Goal: Task Accomplishment & Management: Complete application form

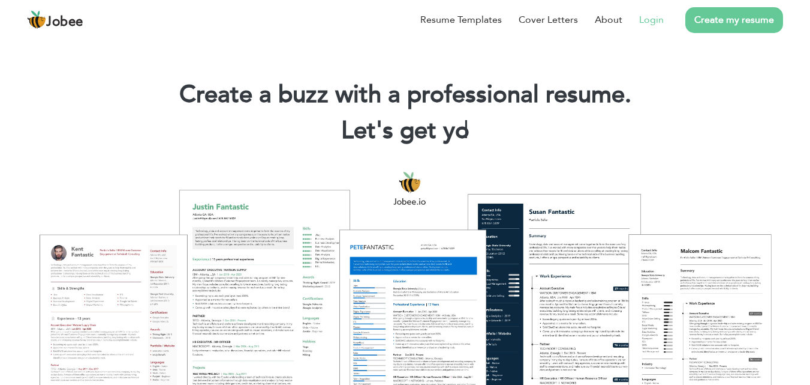
click at [656, 16] on link "Login" at bounding box center [651, 20] width 25 height 14
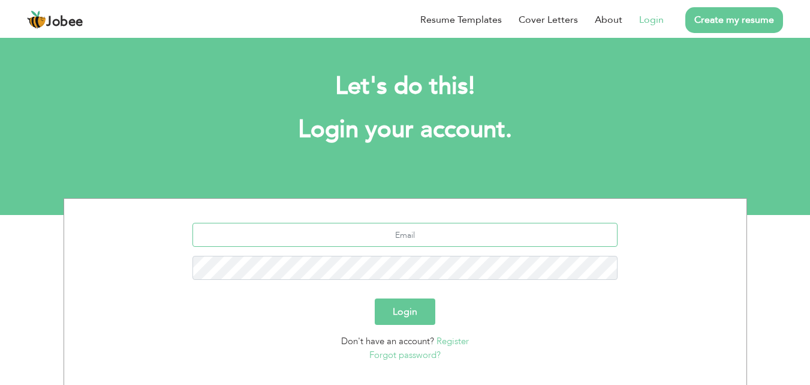
click at [368, 236] on input "text" at bounding box center [405, 235] width 425 height 24
type input "mehtabahmad638@gmail.com"
click at [375, 298] on button "Login" at bounding box center [405, 311] width 61 height 26
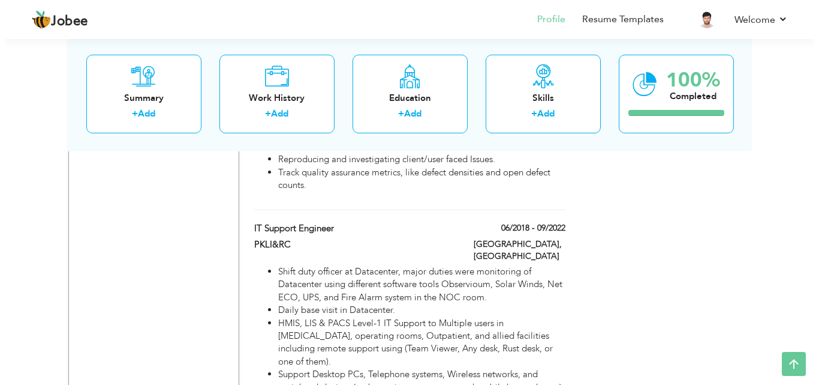
scroll to position [2040, 0]
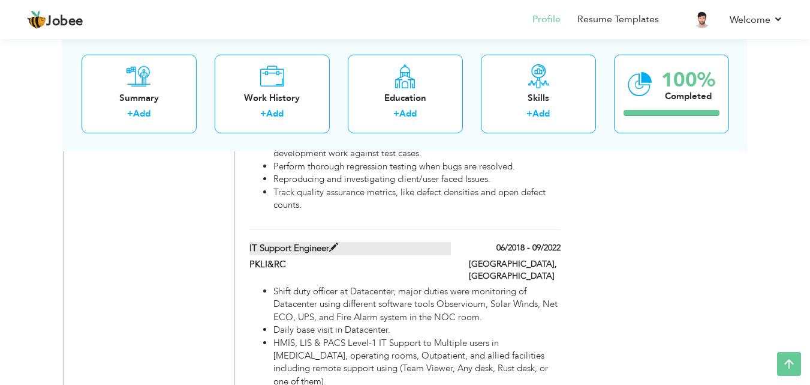
click at [332, 243] on span at bounding box center [333, 247] width 9 height 9
type input "IT Support Engineer"
type input "PKLI&RC"
type input "06/2018"
type input "09/2022"
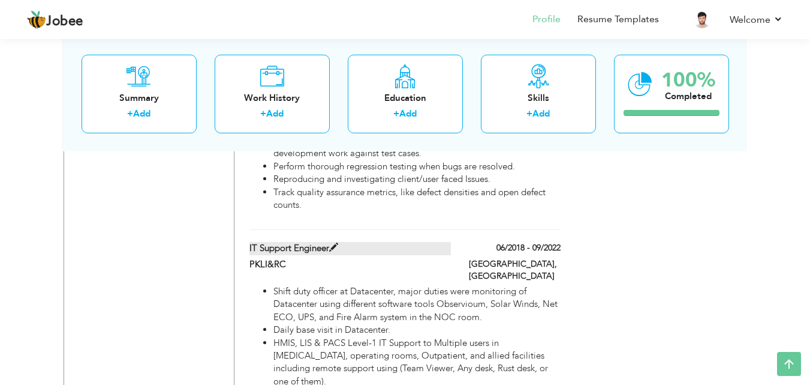
type input "[GEOGRAPHIC_DATA]"
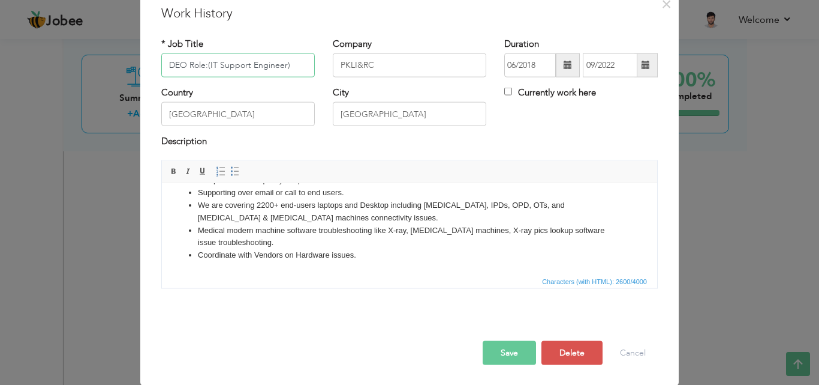
scroll to position [47, 0]
click at [521, 358] on button "Save" at bounding box center [509, 352] width 53 height 24
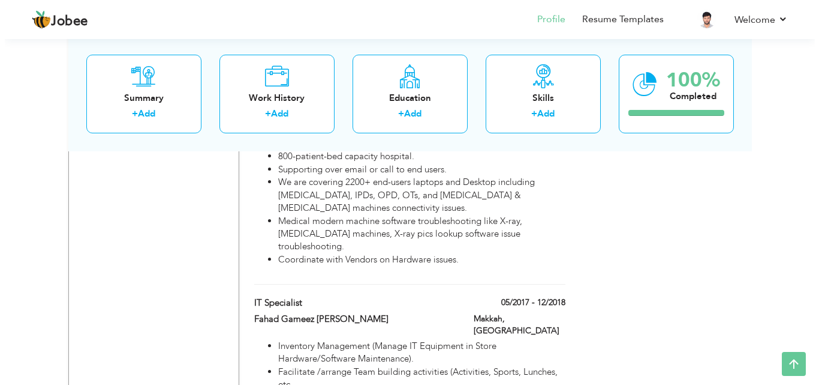
scroll to position [2669, 0]
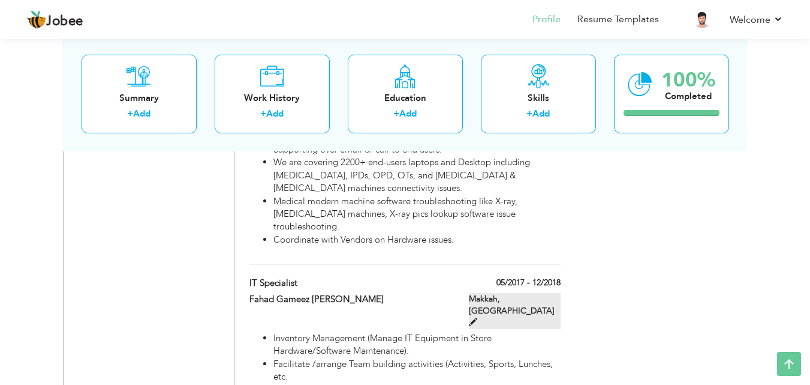
click at [478, 317] on span at bounding box center [473, 321] width 8 height 8
type input "IT Specialist"
type input "Fahad Gameez Mossa"
type input "05/2017"
type input "12/2018"
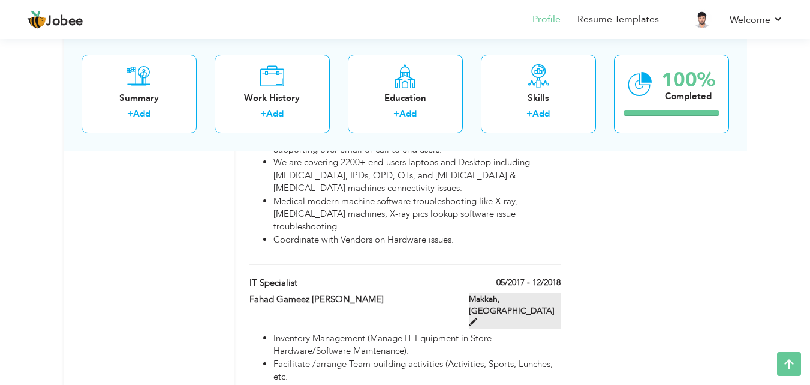
type input "[GEOGRAPHIC_DATA]"
type input "Makkah"
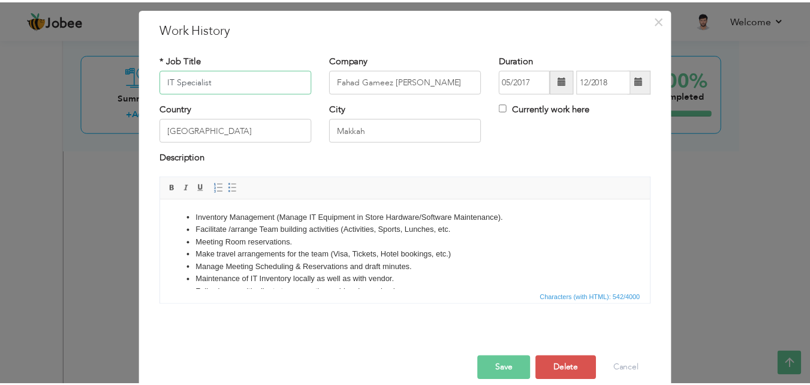
scroll to position [47, 0]
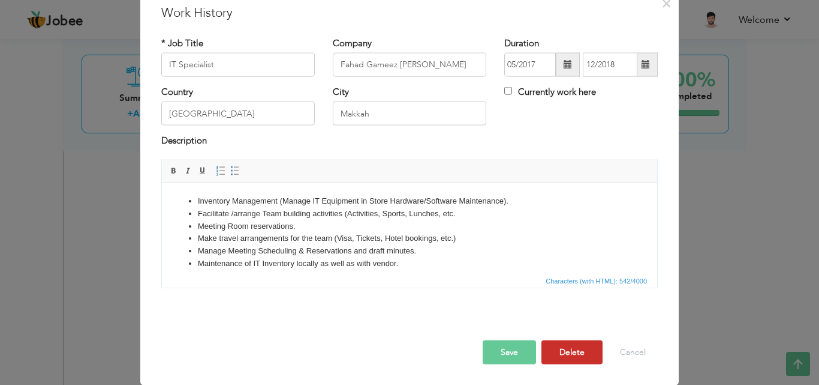
click at [569, 355] on button "Delete" at bounding box center [572, 352] width 61 height 24
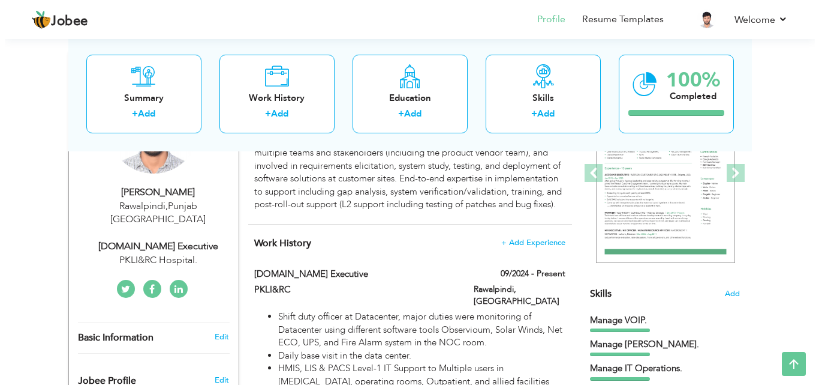
scroll to position [180, 0]
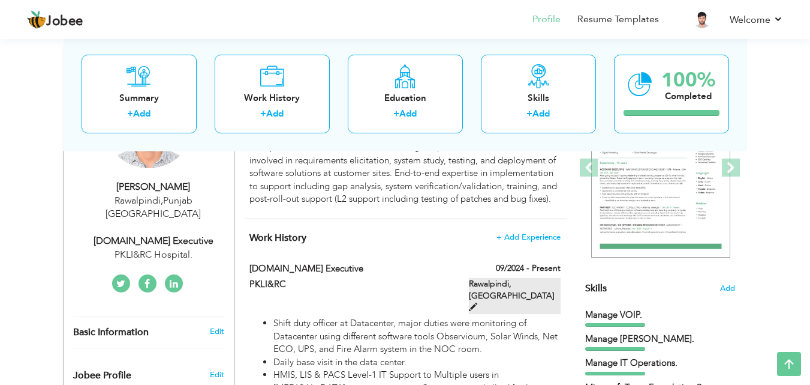
click at [478, 302] on span at bounding box center [473, 306] width 8 height 8
type input "[DOMAIN_NAME] Executive"
type input "PKLI&RC"
type input "09/2024"
type input "[GEOGRAPHIC_DATA]"
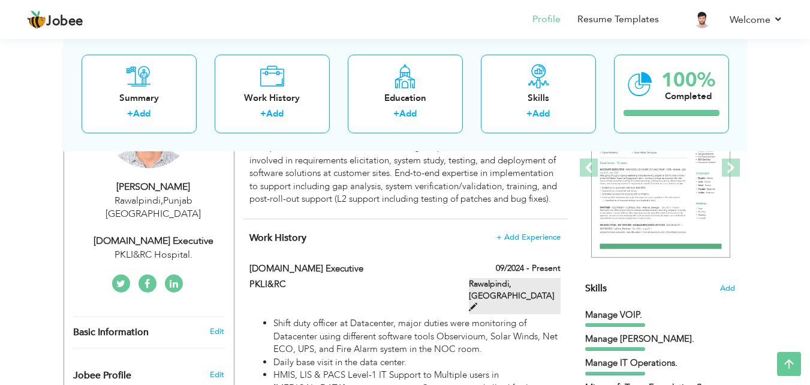
type input "Rawalpindi"
checkbox input "true"
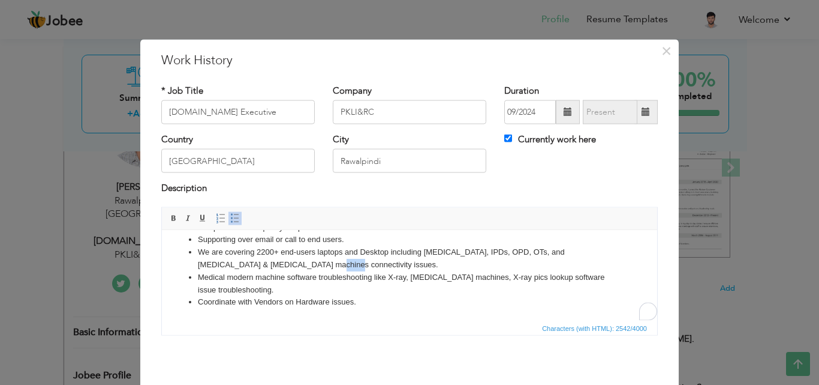
scroll to position [358, 0]
drag, startPoint x: 302, startPoint y: 261, endPoint x: 287, endPoint y: 260, distance: 15.0
click at [287, 260] on li "We are covering 2200+ end-users laptops and Desktop including [MEDICAL_DATA], I…" at bounding box center [410, 257] width 424 height 25
click at [294, 261] on li "We are covering 2200+ end-users laptops and Desktop including [MEDICAL_DATA], I…" at bounding box center [410, 257] width 424 height 25
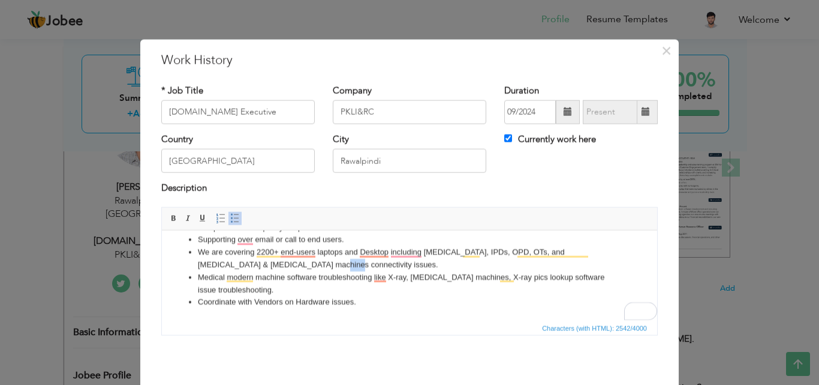
click at [311, 261] on li "We are covering 2200+ end-users laptops and Desktop including [MEDICAL_DATA], I…" at bounding box center [410, 257] width 424 height 25
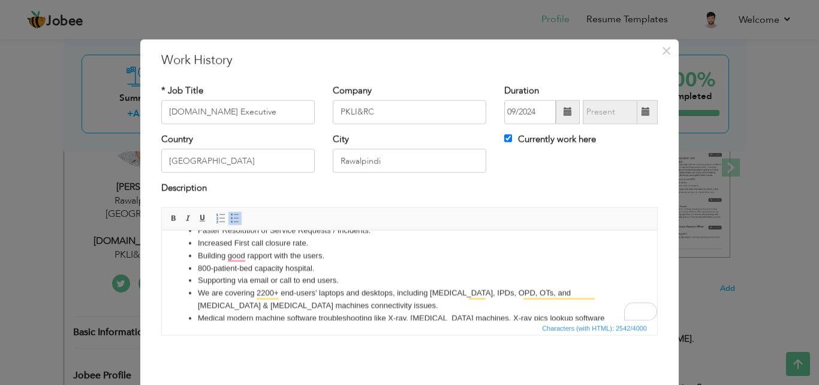
scroll to position [318, 0]
drag, startPoint x: 320, startPoint y: 266, endPoint x: 191, endPoint y: 268, distance: 129.0
click at [198, 268] on li "800-patient-bed capacity hospital." at bounding box center [410, 267] width 424 height 13
click at [358, 268] on li "800-patient-bed capacity hospital." at bounding box center [410, 267] width 424 height 13
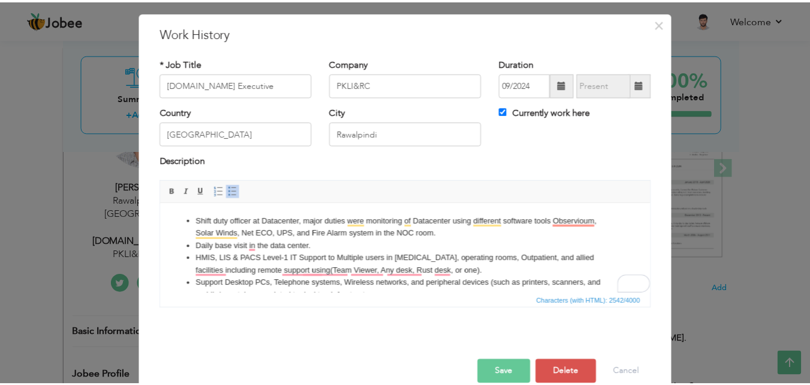
scroll to position [47, 0]
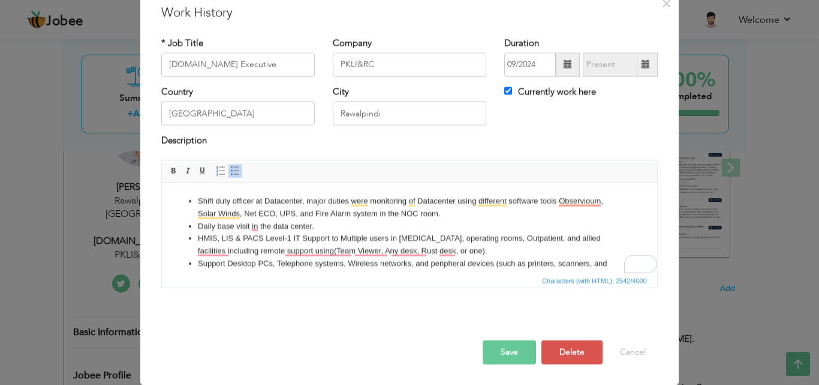
click at [500, 346] on button "Save" at bounding box center [509, 352] width 53 height 24
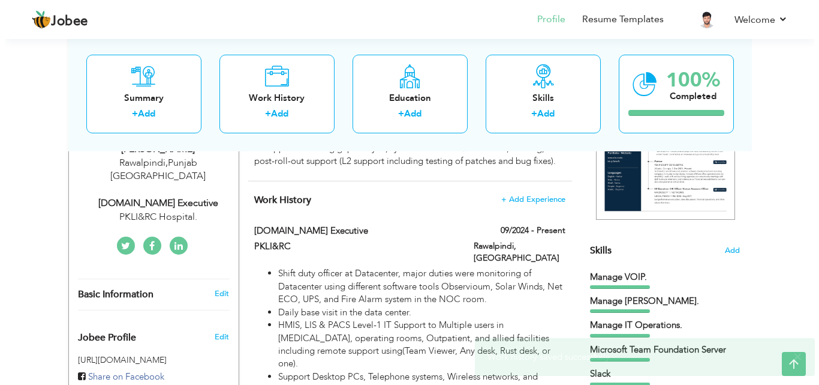
scroll to position [220, 0]
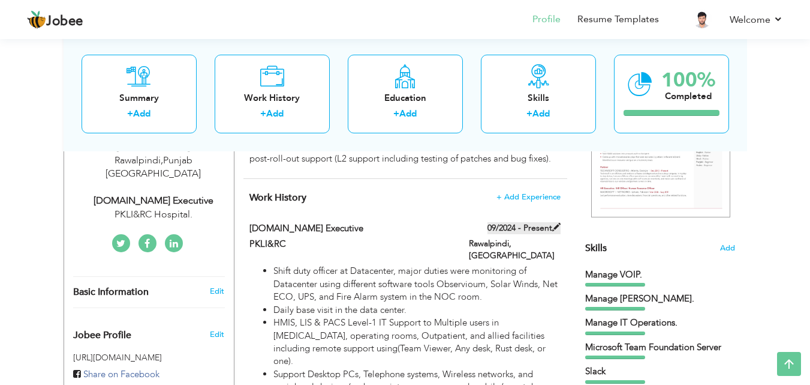
click at [553, 231] on span at bounding box center [556, 227] width 8 height 8
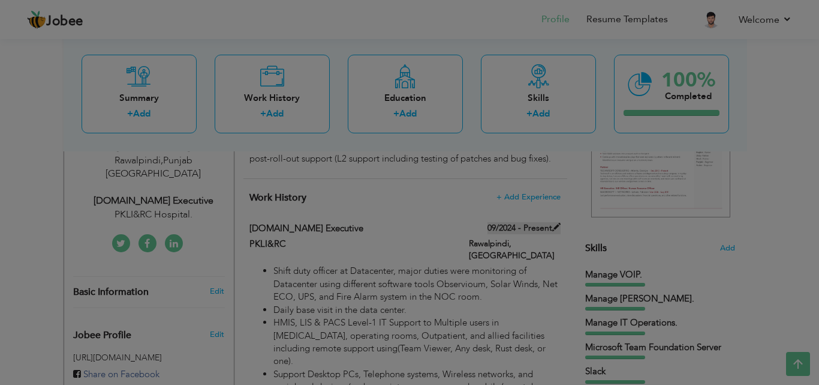
scroll to position [0, 0]
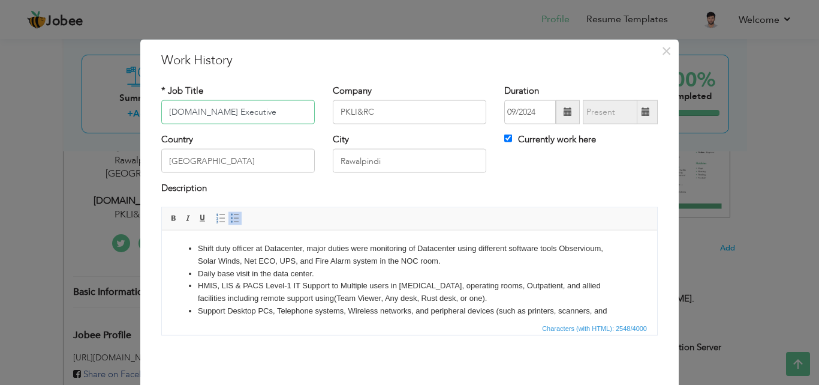
click at [163, 109] on input "[DOMAIN_NAME] Executive" at bounding box center [238, 112] width 154 height 24
type input "IT Support Tech Role([DOMAIN_NAME] Executive)"
click at [645, 110] on span at bounding box center [646, 111] width 8 height 8
click at [642, 112] on span at bounding box center [646, 111] width 8 height 8
click at [504, 137] on input "Currently work here" at bounding box center [508, 138] width 8 height 8
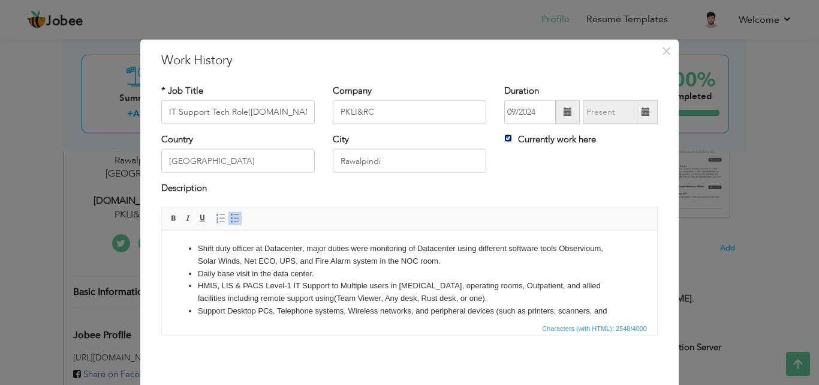
checkbox input "false"
click at [623, 109] on input "text" at bounding box center [610, 112] width 55 height 24
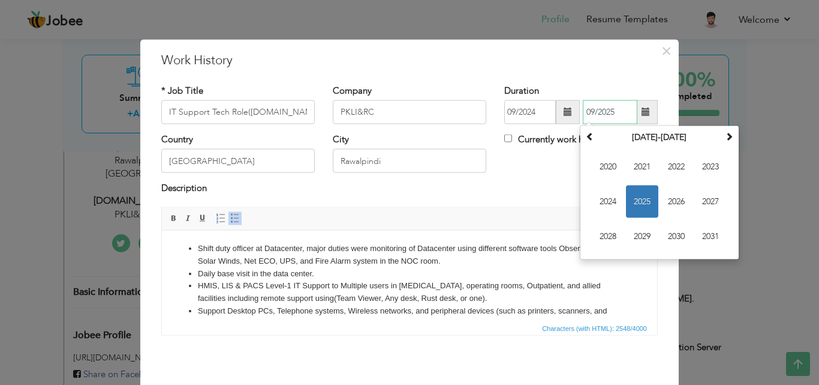
click at [636, 200] on span "2025" at bounding box center [642, 201] width 32 height 32
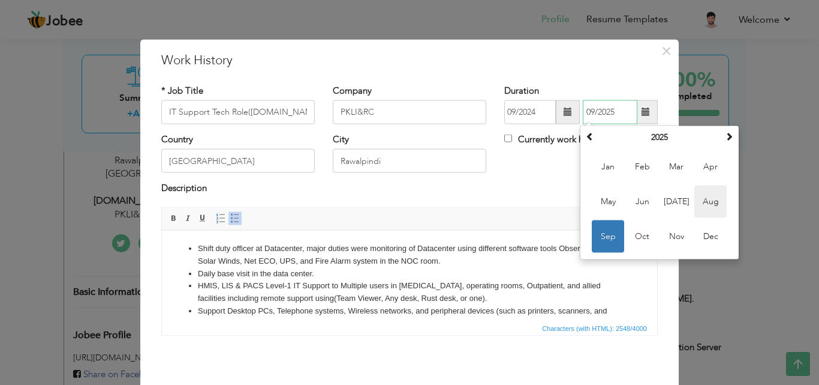
click at [701, 206] on span "Aug" at bounding box center [711, 201] width 32 height 32
type input "08/2025"
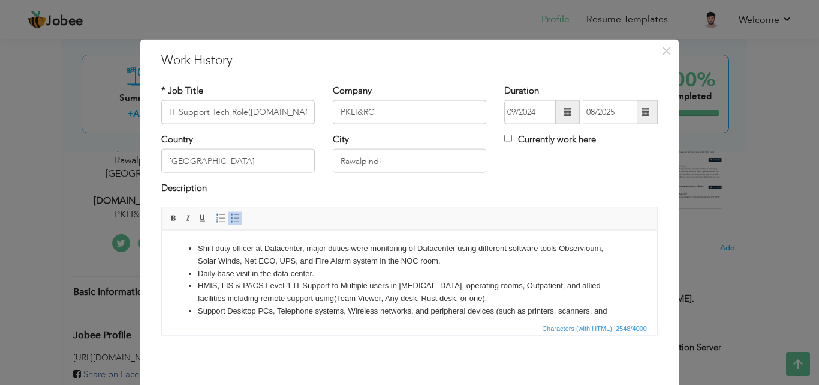
click at [642, 115] on span at bounding box center [646, 111] width 8 height 8
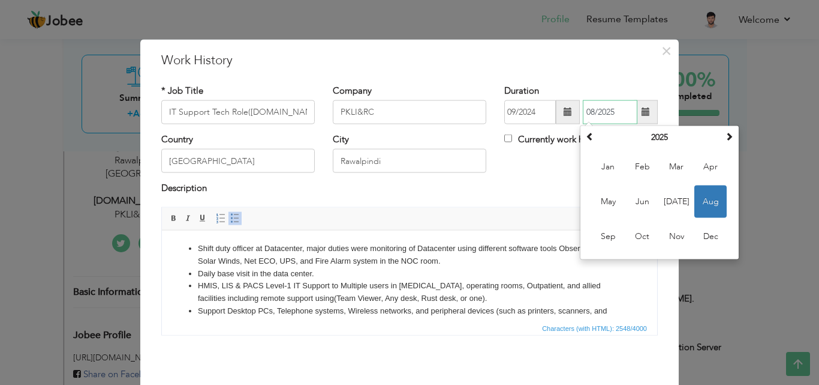
click at [700, 203] on span "Aug" at bounding box center [711, 201] width 32 height 32
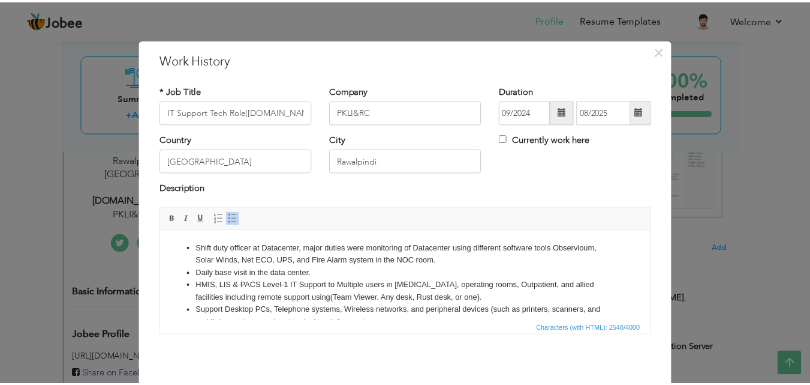
scroll to position [47, 0]
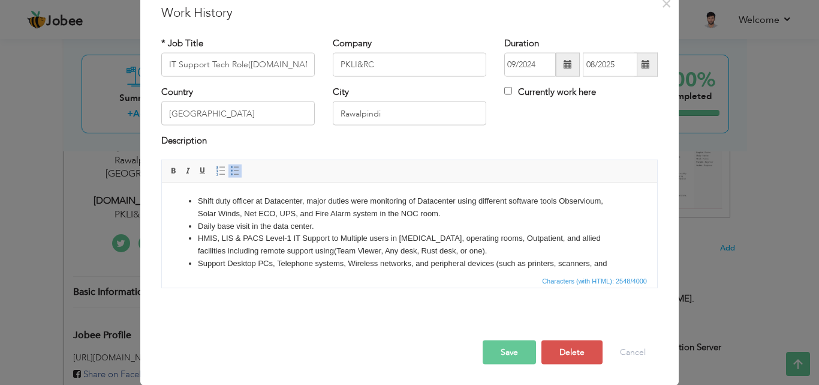
click at [521, 350] on button "Save" at bounding box center [509, 352] width 53 height 24
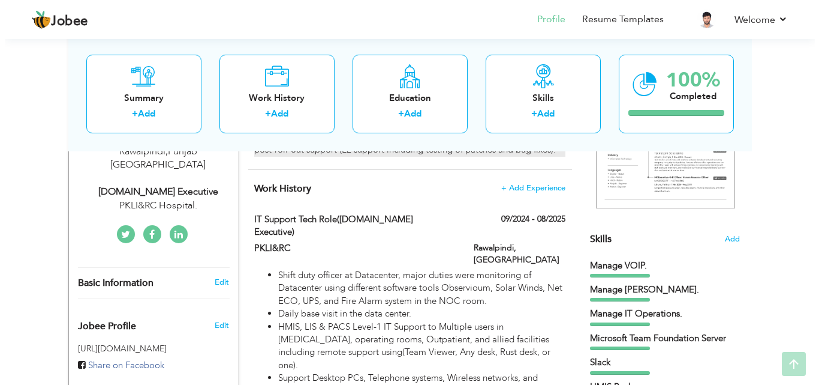
scroll to position [230, 0]
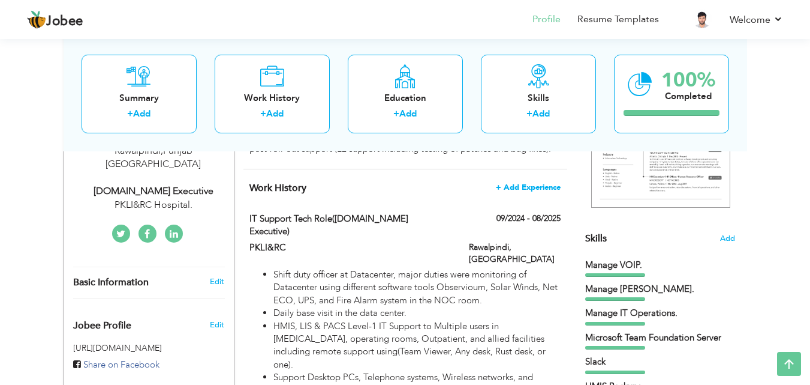
click at [509, 191] on span "+ Add Experience" at bounding box center [528, 187] width 65 height 8
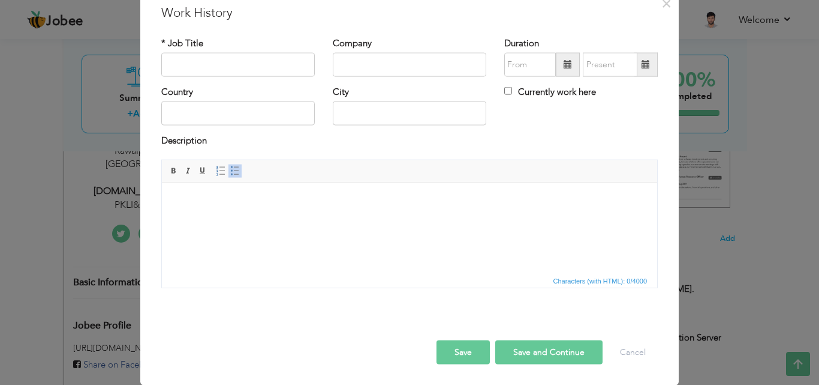
scroll to position [0, 0]
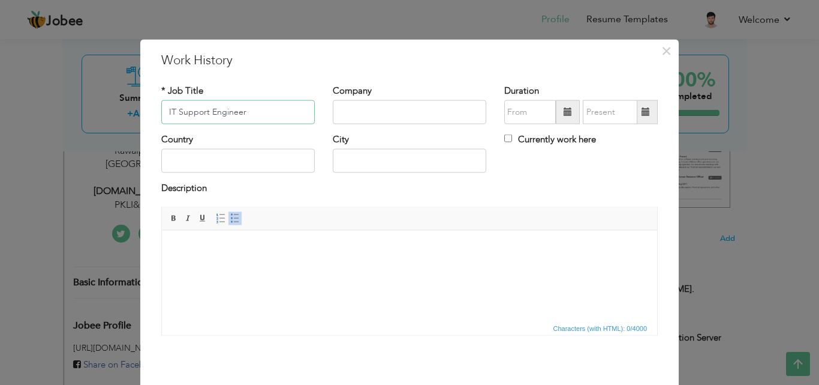
type input "IT Support Engineer"
click at [335, 115] on input "text" at bounding box center [410, 112] width 154 height 24
type input "E"
click at [414, 109] on input "Eastridge Prime Care(FFHO)" at bounding box center [410, 112] width 154 height 24
type input "[PERSON_NAME] Prime Care (FFHO)"
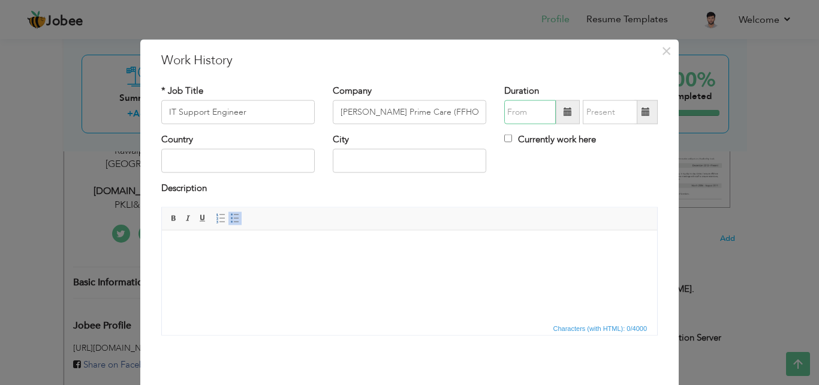
click at [518, 110] on input "text" at bounding box center [530, 112] width 52 height 24
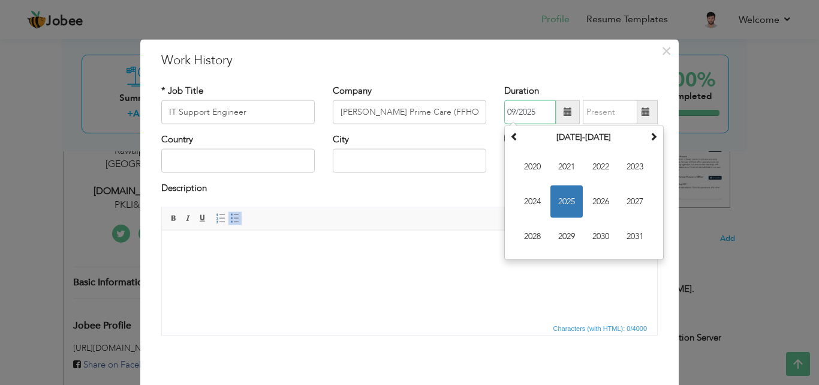
click at [559, 193] on span "2025" at bounding box center [567, 201] width 32 height 32
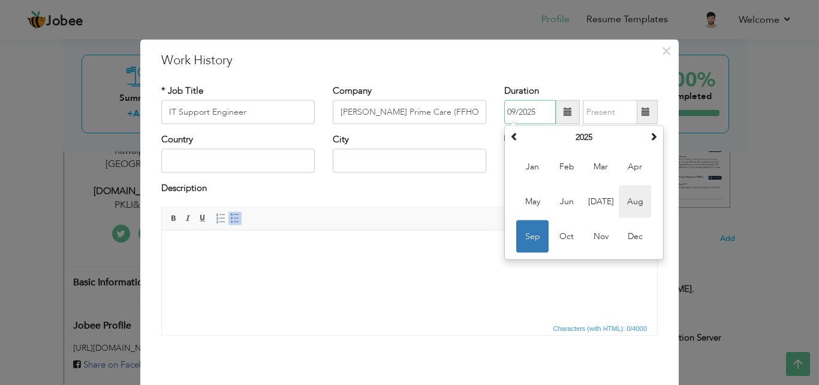
click at [624, 203] on span "Aug" at bounding box center [635, 201] width 32 height 32
type input "08/2025"
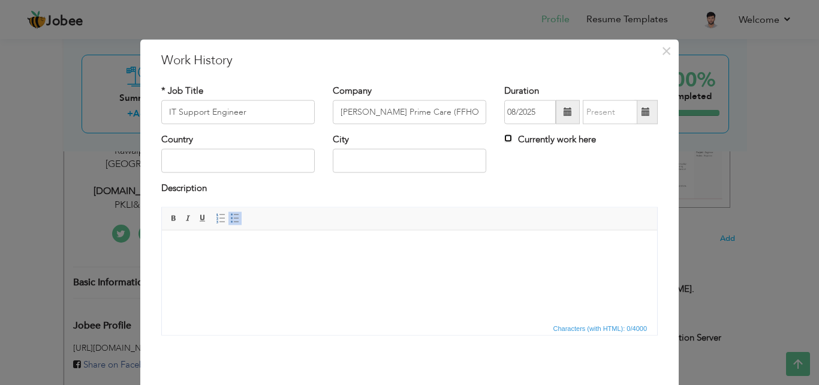
click at [504, 138] on input "Currently work here" at bounding box center [508, 138] width 8 height 8
checkbox input "true"
click at [217, 169] on input "text" at bounding box center [238, 161] width 154 height 24
type input "[GEOGRAPHIC_DATA]"
type input "Rawalpindi"
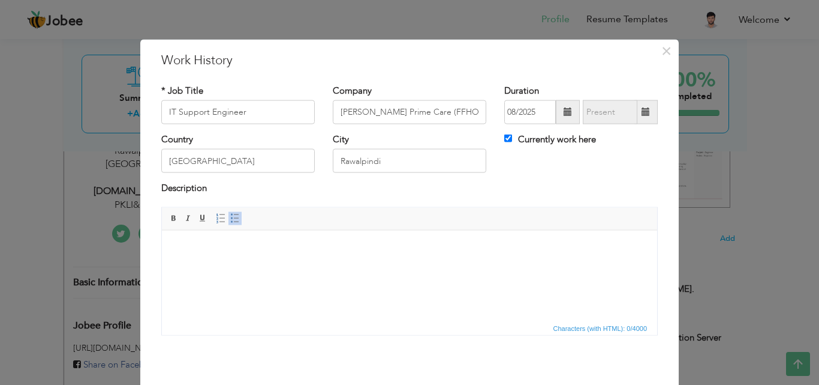
click at [202, 242] on body at bounding box center [410, 248] width 472 height 13
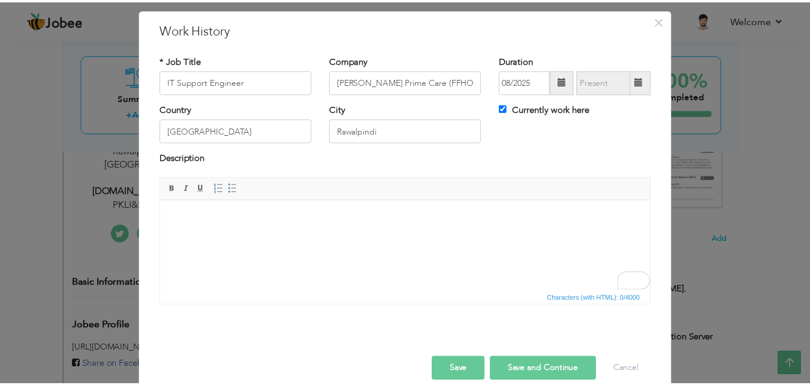
scroll to position [47, 0]
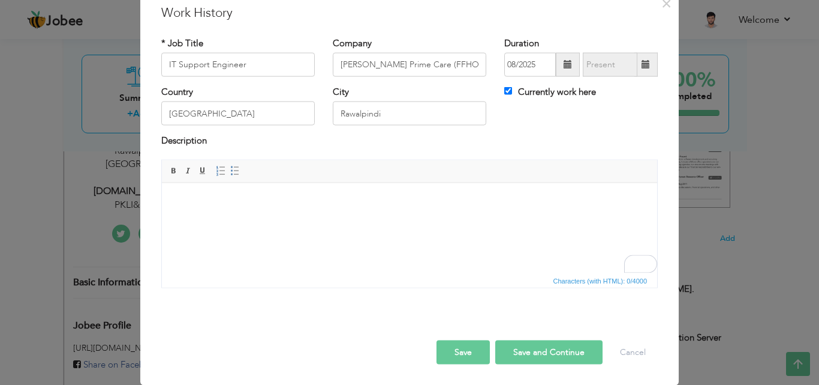
click at [477, 356] on button "Save" at bounding box center [463, 352] width 53 height 24
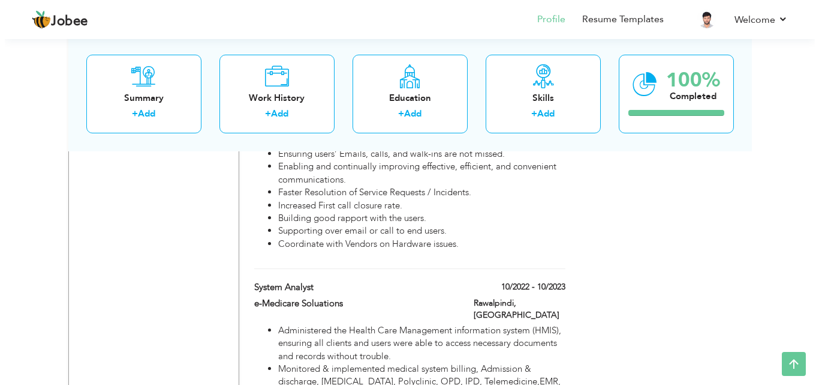
scroll to position [1480, 0]
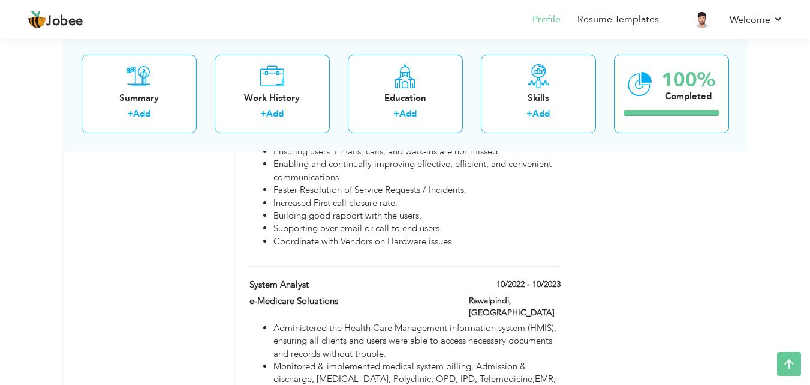
click at [274, 295] on div "e-Medicare Soluations" at bounding box center [351, 303] width 220 height 16
type input "System Analyst"
type input "e-Medicare Soluations"
type input "10/2022"
type input "10/2023"
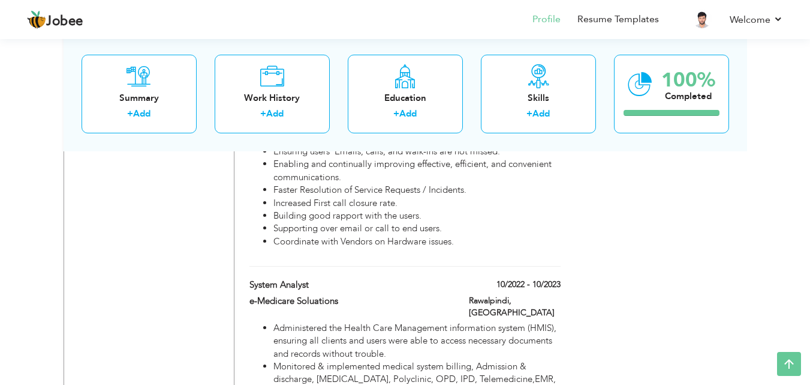
checkbox input "false"
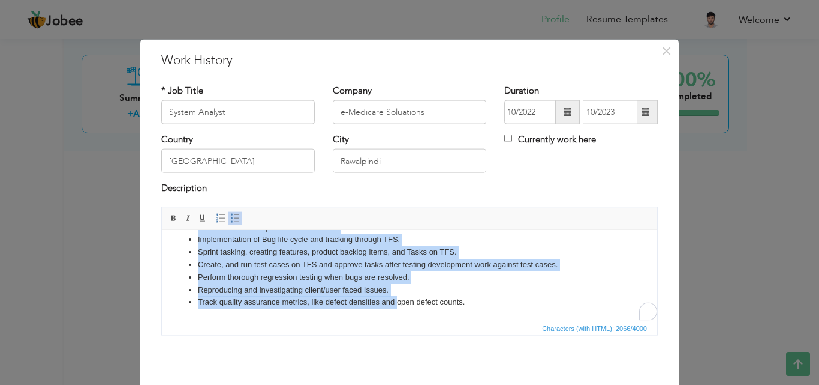
scroll to position [246, 0]
drag, startPoint x: 186, startPoint y: 247, endPoint x: 493, endPoint y: 316, distance: 314.9
click at [493, 316] on html "Administered the Health Care Management information system (HMIS), ensuring all…" at bounding box center [409, 157] width 495 height 323
copy ul "Administered the Health Care Management information system (HMIS), ensuring all…"
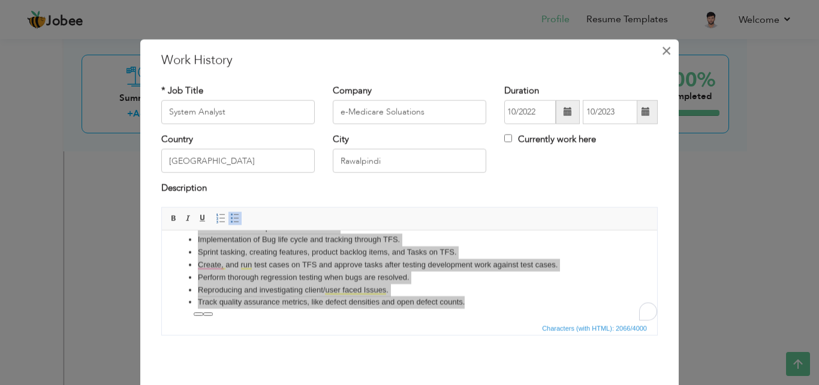
click at [662, 58] on span "×" at bounding box center [667, 51] width 10 height 22
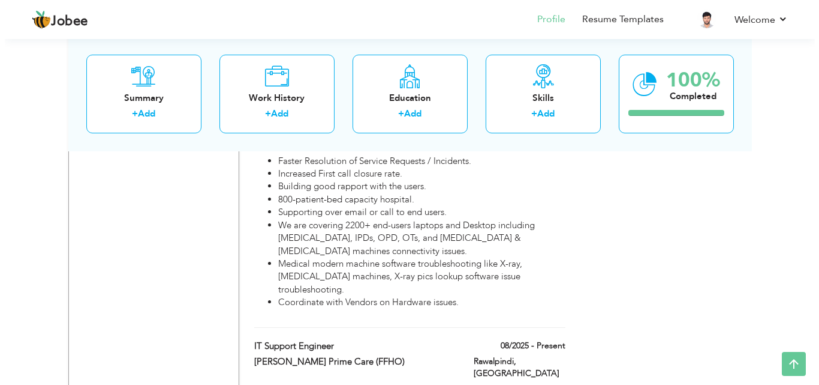
scroll to position [2609, 0]
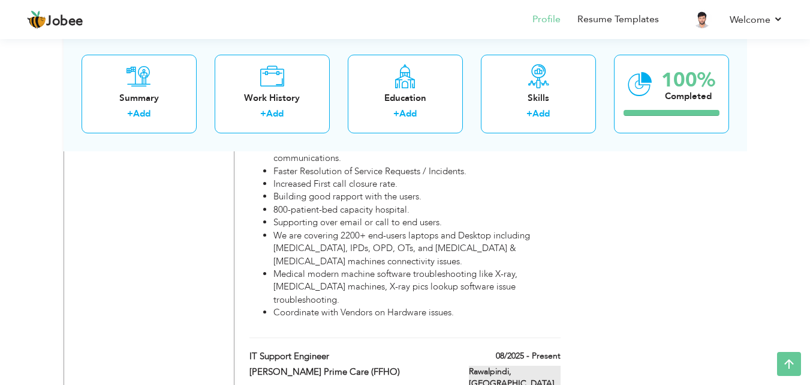
type input "IT Support Engineer"
type input "[PERSON_NAME] Prime Care (FFHO)"
type input "08/2025"
checkbox input "true"
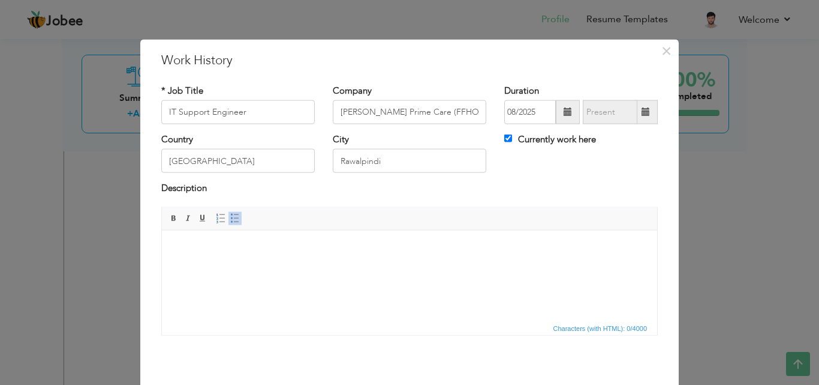
click at [232, 250] on body at bounding box center [410, 248] width 472 height 13
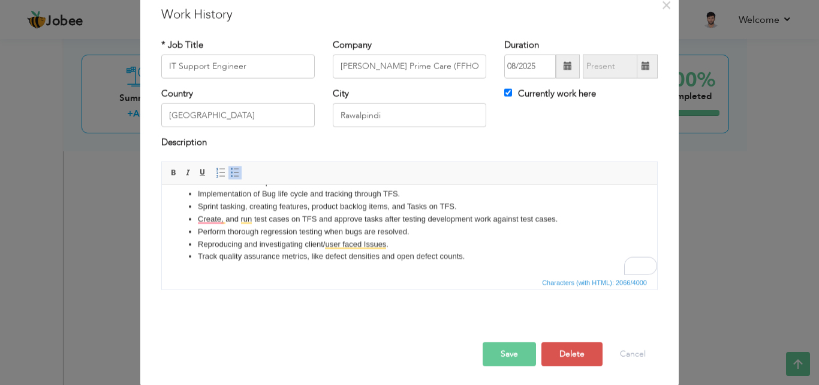
scroll to position [47, 0]
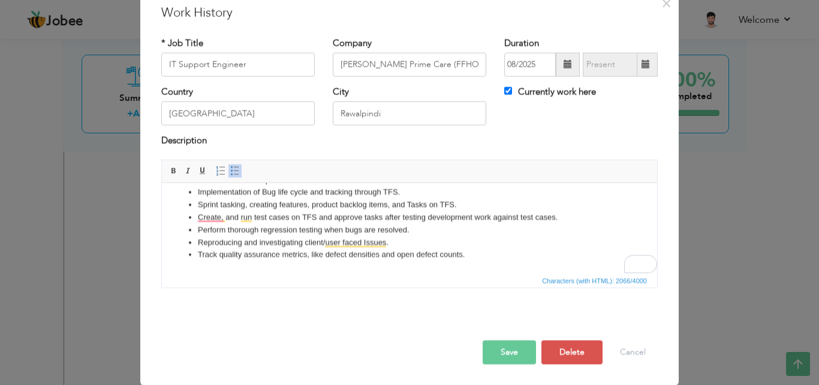
click at [515, 362] on button "Save" at bounding box center [509, 352] width 53 height 24
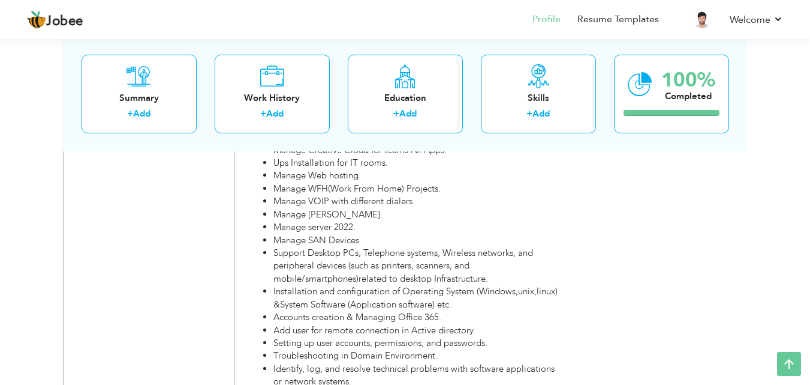
scroll to position [3363, 0]
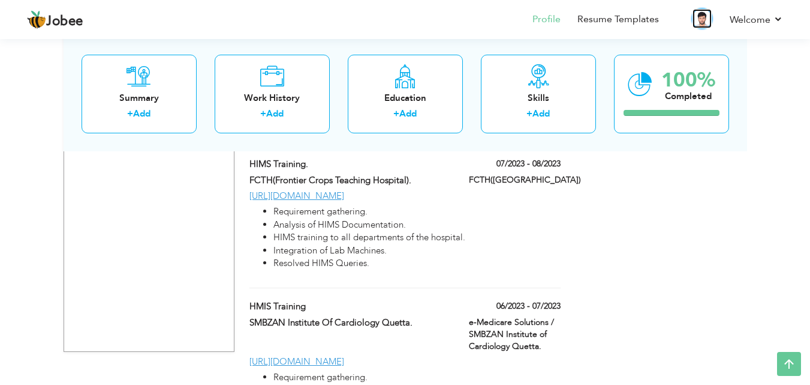
click at [703, 25] on img at bounding box center [702, 18] width 19 height 19
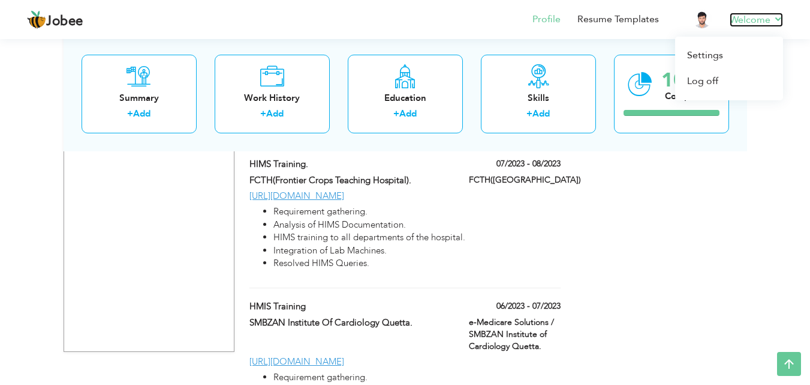
click at [740, 17] on link "Welcome" at bounding box center [756, 20] width 53 height 14
click at [766, 20] on link "Welcome" at bounding box center [756, 20] width 53 height 14
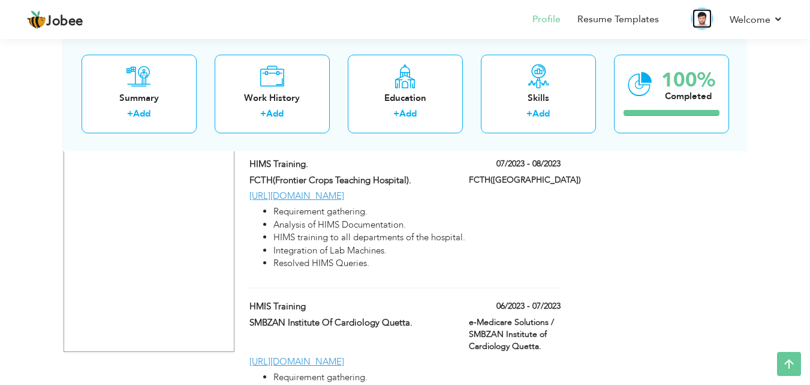
click at [701, 28] on img at bounding box center [702, 18] width 19 height 19
click at [699, 24] on img at bounding box center [702, 18] width 19 height 19
click at [584, 23] on link "Resume Templates" at bounding box center [619, 20] width 82 height 14
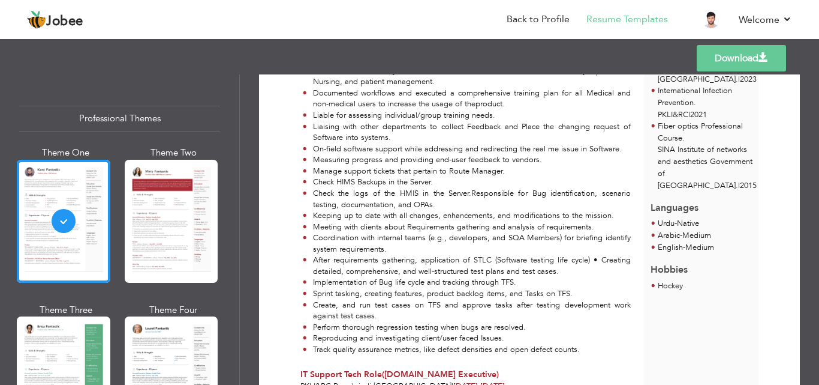
scroll to position [495, 0]
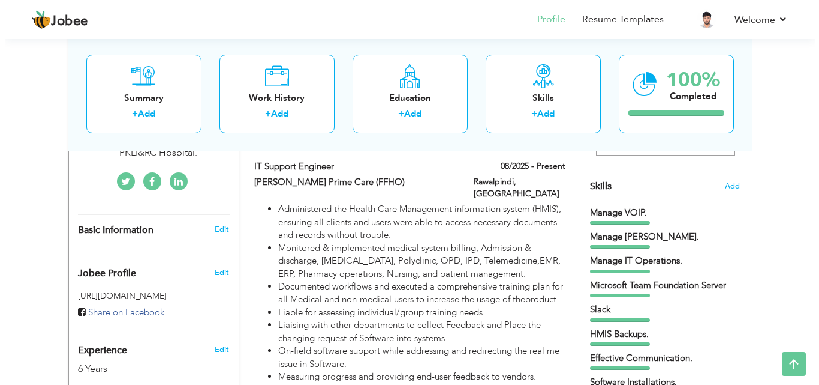
scroll to position [281, 0]
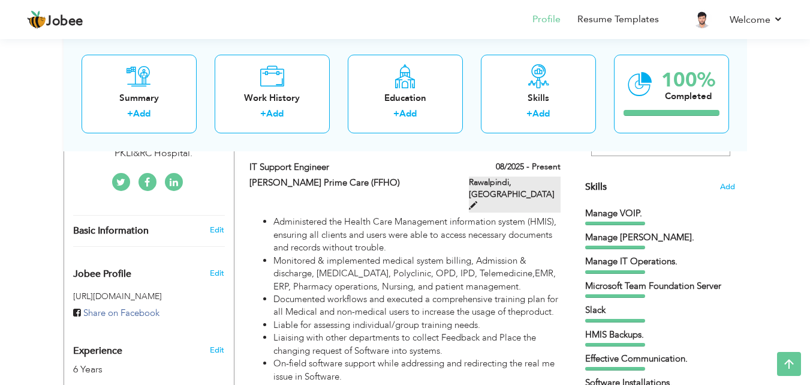
click at [478, 201] on span at bounding box center [473, 205] width 8 height 8
type input "IT Support Engineer"
type input "Eastridge Prime Care (FFHO)"
type input "08/2025"
type input "Pakistan"
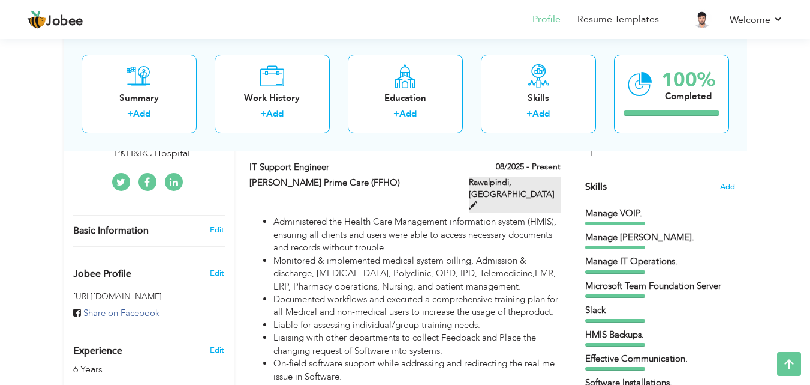
type input "Rawalpindi"
checkbox input "true"
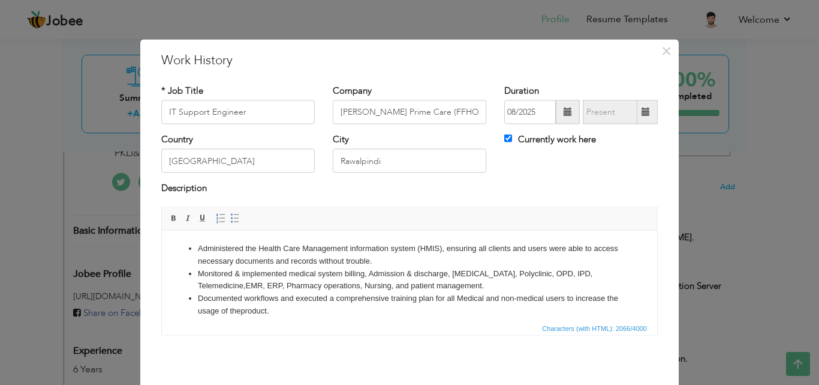
click at [283, 284] on li "Monitored & implemented medical system billing, Admission & discharge, [MEDICAL…" at bounding box center [410, 279] width 424 height 25
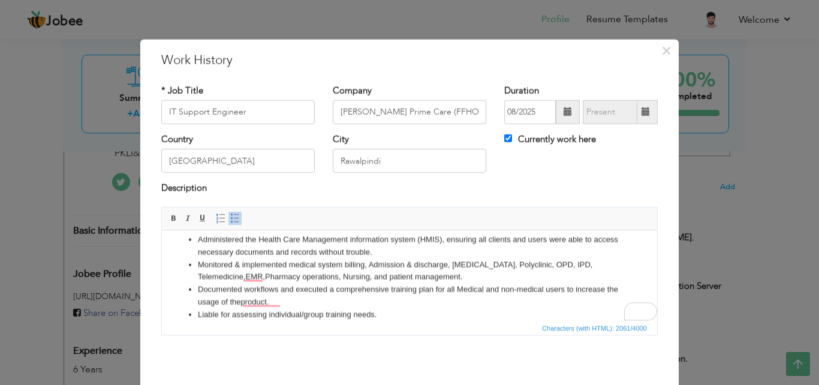
scroll to position [10, 0]
click at [254, 302] on li "Documented workflows and executed a comprehensive training plan for all Medical…" at bounding box center [410, 293] width 424 height 25
click at [255, 299] on li "Documented workflows and executed a comprehensive training plan for all Medical…" at bounding box center [410, 293] width 424 height 25
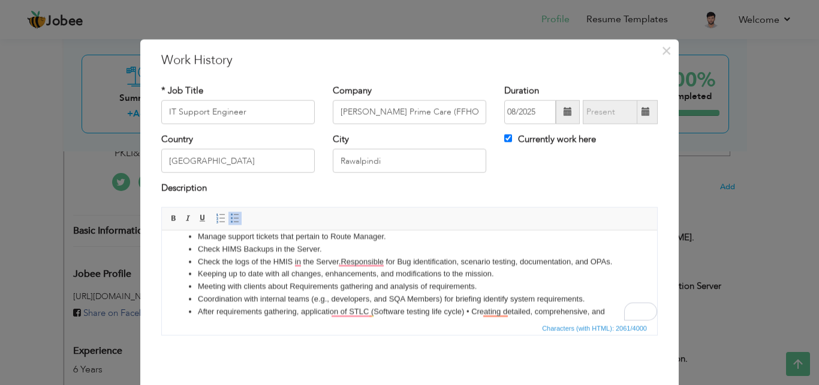
scroll to position [140, 0]
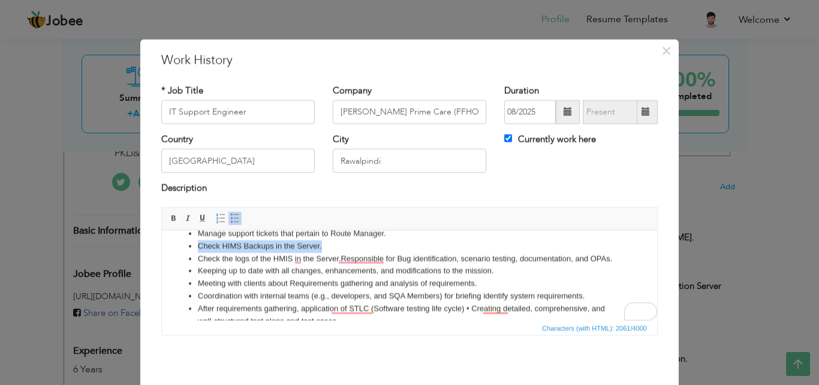
drag, startPoint x: 323, startPoint y: 247, endPoint x: 199, endPoint y: 245, distance: 123.6
click at [199, 245] on li "Check HIMS Backups in the Server." at bounding box center [410, 245] width 424 height 13
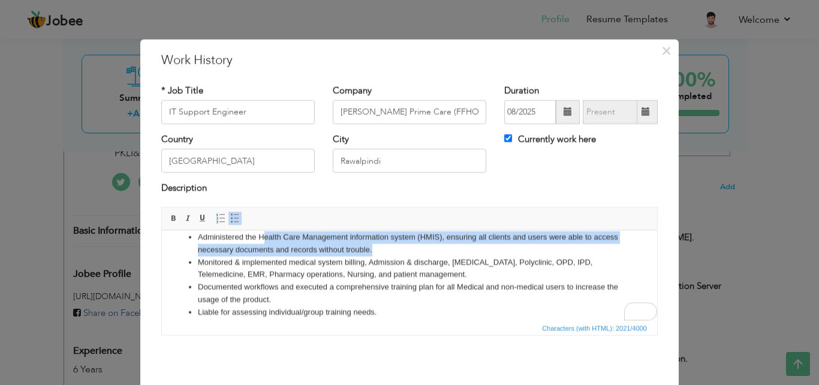
scroll to position [0, 0]
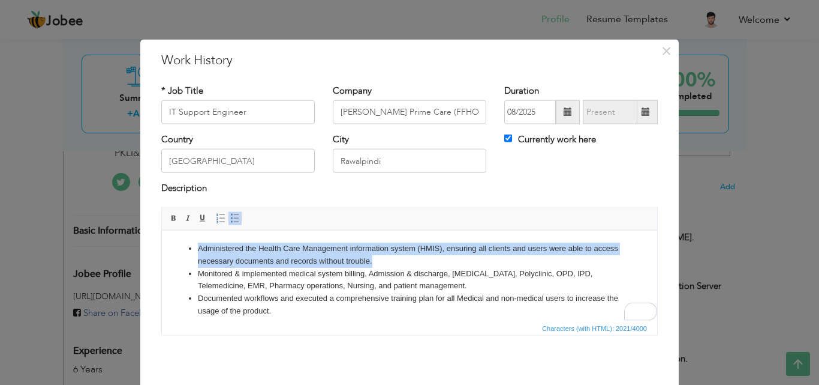
drag, startPoint x: 354, startPoint y: 251, endPoint x: 182, endPoint y: 242, distance: 172.4
click at [182, 242] on ul "Administered the Health Care Management information system (HMIS), ensuring all…" at bounding box center [410, 385] width 472 height 287
click at [611, 247] on li "Administered the Health Care Management information system (HMIS), ensuring all…" at bounding box center [410, 254] width 424 height 25
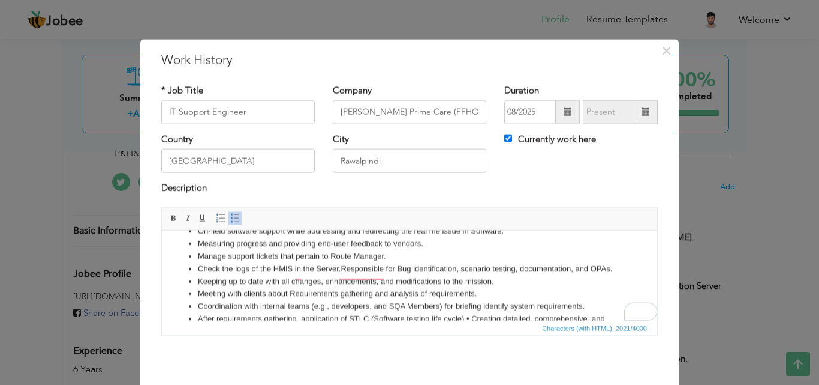
scroll to position [117, 0]
drag, startPoint x: 370, startPoint y: 259, endPoint x: 200, endPoint y: 255, distance: 170.4
click at [200, 255] on li "Manage support tickets that pertain to Route Manager." at bounding box center [410, 256] width 424 height 13
copy li "Manage support tickets that pertain to Route Manager."
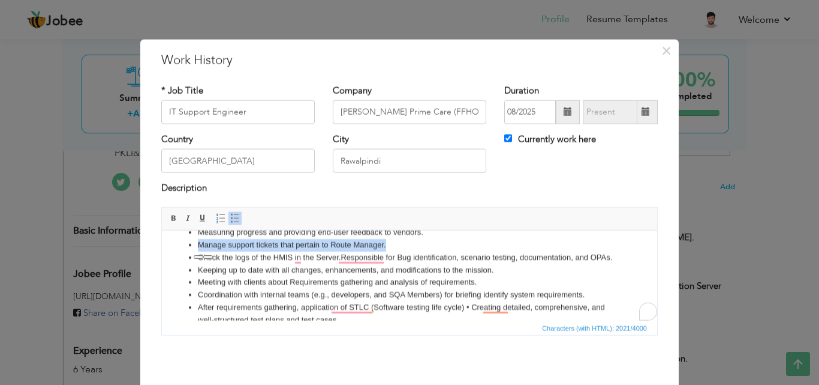
scroll to position [128, 0]
click at [600, 244] on li "Manage support tickets that pertain to Route Manager." at bounding box center [410, 244] width 424 height 13
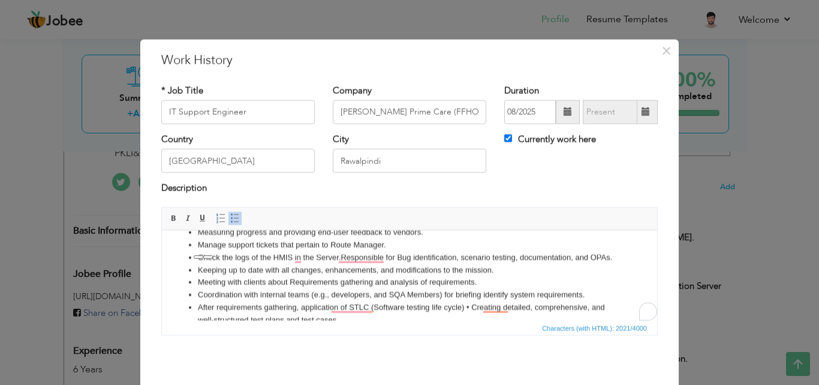
click at [602, 288] on li "Meeting with clients about Requirements gathering and analysis of requirements." at bounding box center [410, 281] width 424 height 13
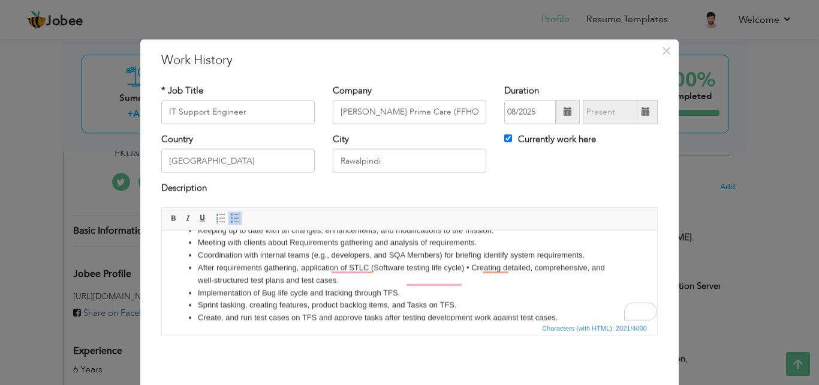
scroll to position [176, 0]
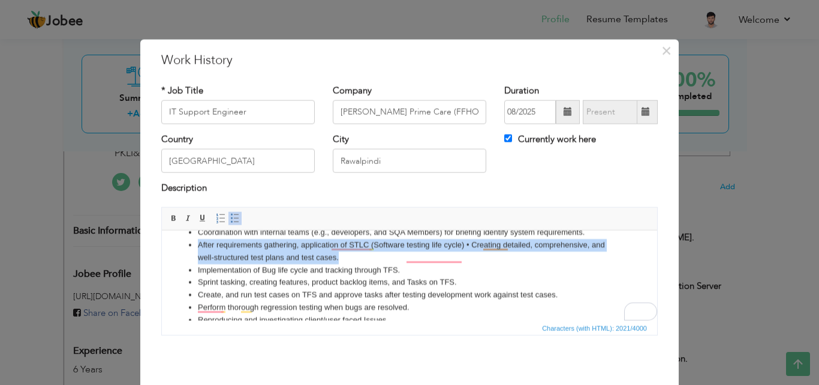
drag, startPoint x: 340, startPoint y: 269, endPoint x: 192, endPoint y: 257, distance: 148.7
click at [192, 257] on ul "Administered the Health Care Management information system (HMIS), ensuring all…" at bounding box center [410, 194] width 472 height 287
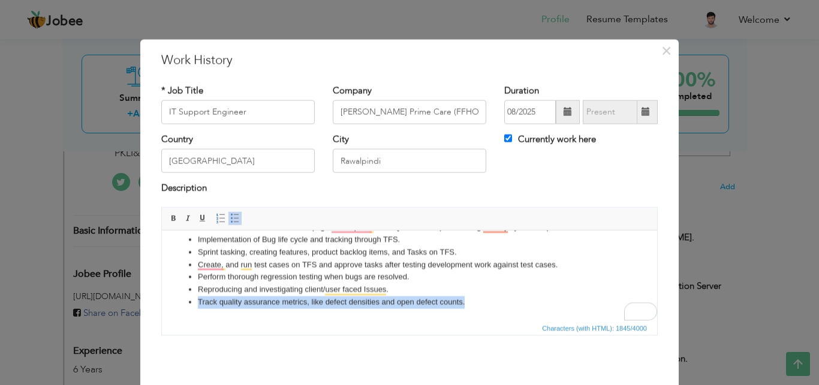
scroll to position [209, 0]
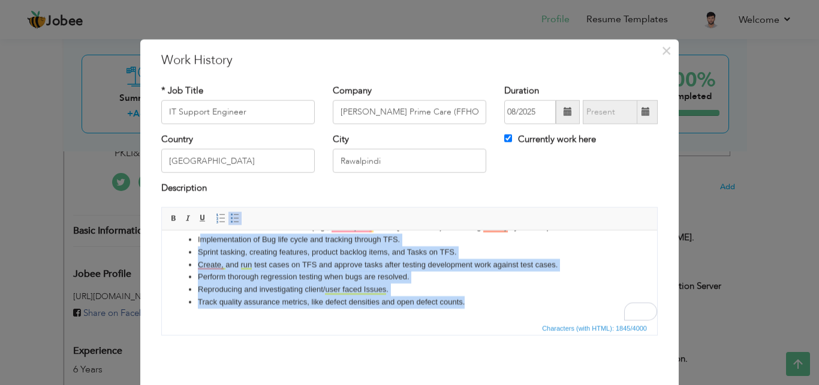
drag, startPoint x: 472, startPoint y: 300, endPoint x: 199, endPoint y: 242, distance: 279.1
click at [199, 242] on ul "Administered the Health Care Management information system (HMIS), ensuring all…" at bounding box center [410, 177] width 472 height 262
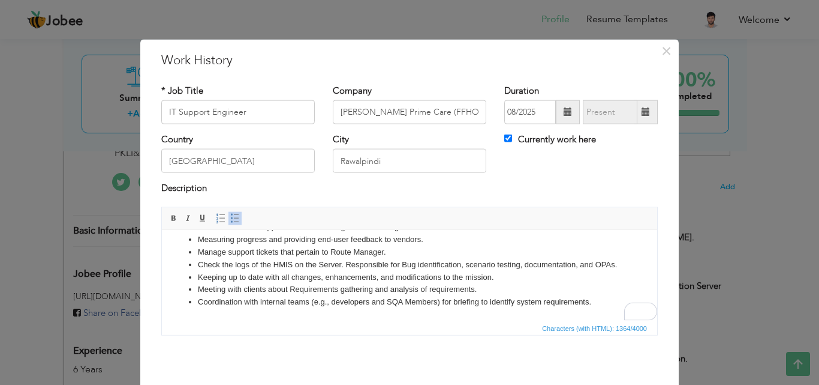
scroll to position [134, 0]
click at [596, 302] on li "Coordination with internal teams (e.g., developers and SQA Members) for briefin…" at bounding box center [410, 301] width 424 height 13
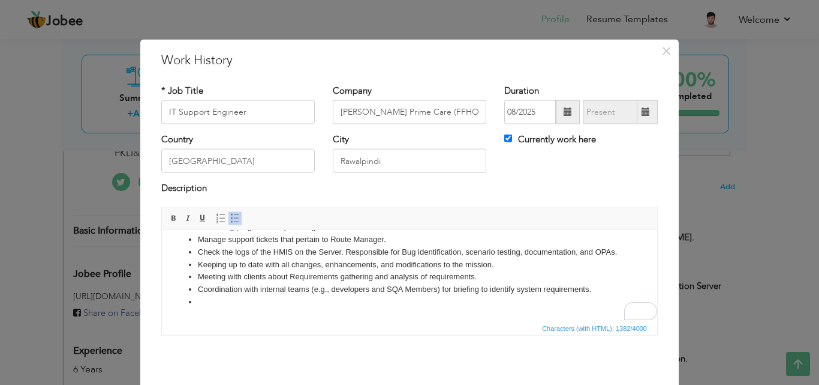
scroll to position [47, 0]
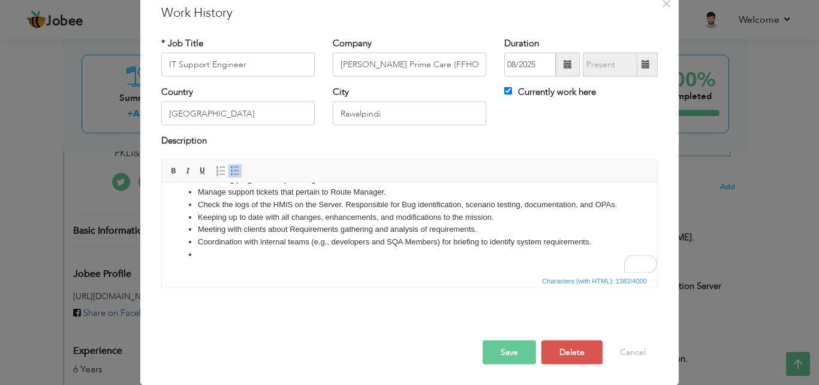
click at [510, 358] on button "Save" at bounding box center [509, 352] width 53 height 24
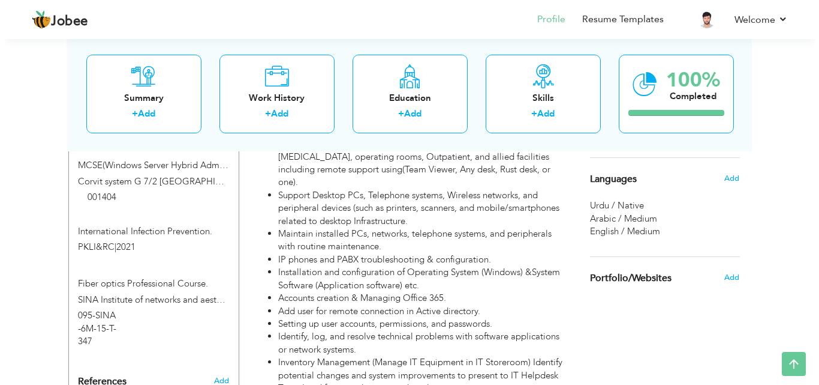
scroll to position [791, 0]
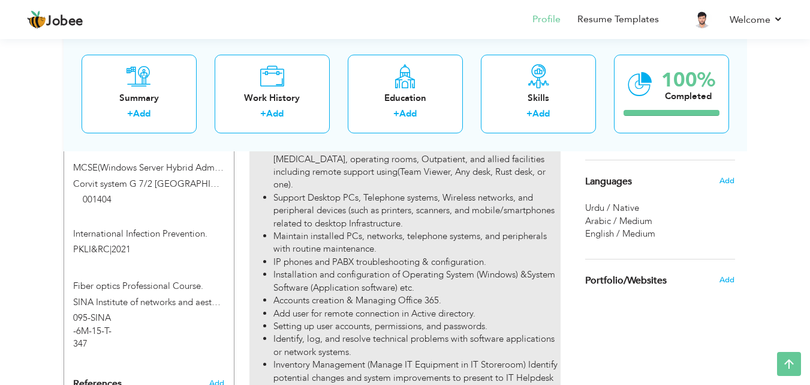
click at [275, 256] on li "IP phones and PABX troubleshooting & configuration." at bounding box center [417, 262] width 287 height 13
type input "IT Support Tech Role([DOMAIN_NAME] Executive)"
type input "PKLI&RC"
type input "09/2024"
type input "08/2025"
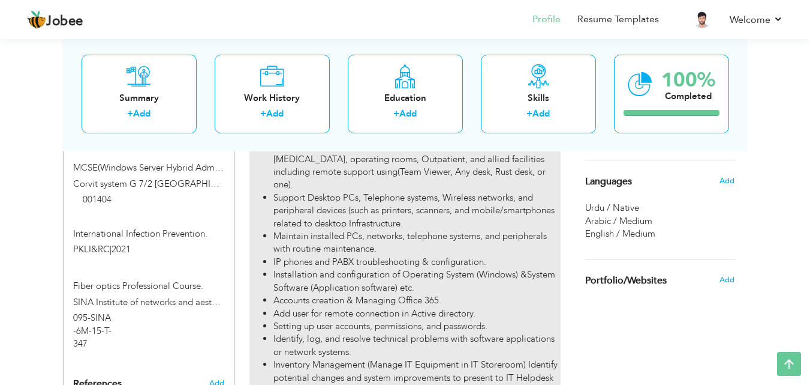
checkbox input "false"
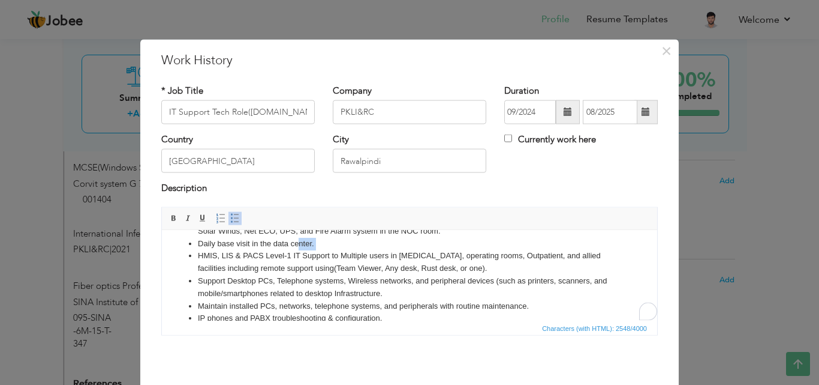
scroll to position [30, 0]
drag, startPoint x: 194, startPoint y: 253, endPoint x: 352, endPoint y: 250, distance: 157.2
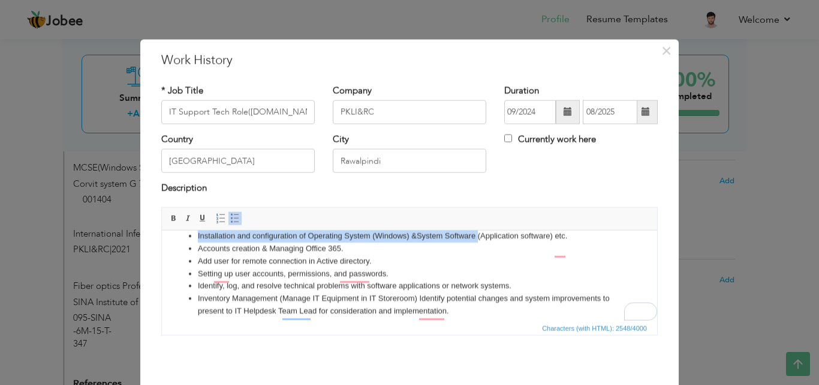
scroll to position [73, 0]
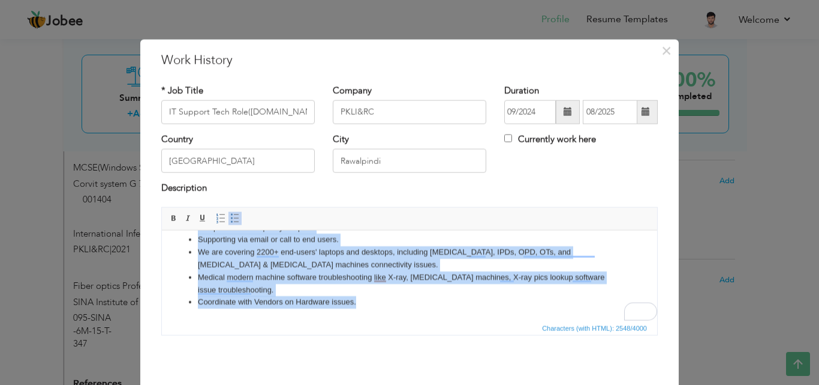
drag, startPoint x: 199, startPoint y: 274, endPoint x: 495, endPoint y: 310, distance: 299.1
click at [495, 310] on html "Shift duty officer at Datacenter, major duties were monitoring of Datacenter us…" at bounding box center [409, 96] width 495 height 448
click at [495, 311] on html "Shift duty officer at Datacenter, major duties were monitoring of Datacenter us…" at bounding box center [409, 96] width 495 height 448
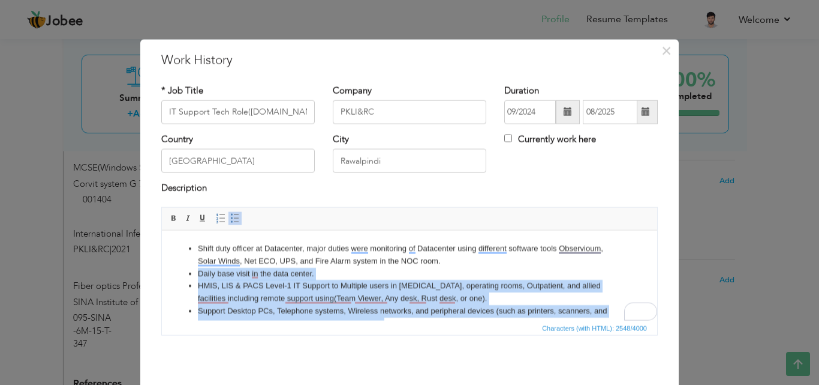
drag, startPoint x: 398, startPoint y: 314, endPoint x: 200, endPoint y: 273, distance: 202.2
copy ul "Daily base visit in the data center. HMIS, LIS & PACS Level-1 IT Support to Mul…"
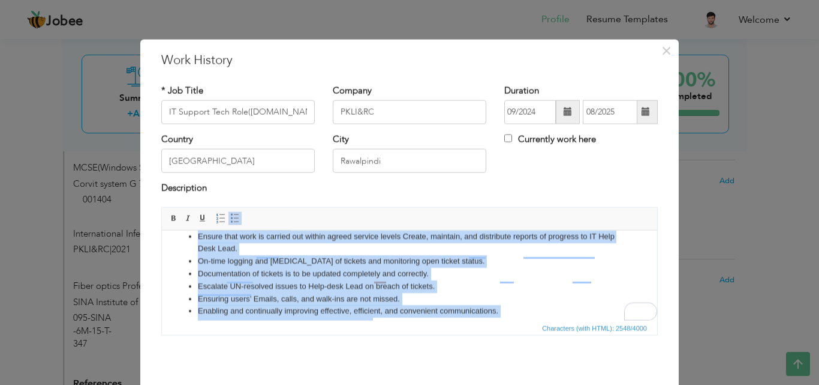
scroll to position [358, 0]
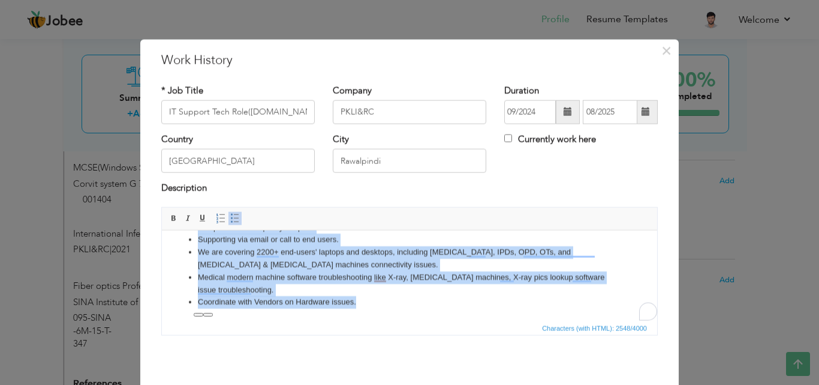
click at [374, 304] on li "Coordinate with Vendors on Hardware issues." at bounding box center [410, 301] width 424 height 13
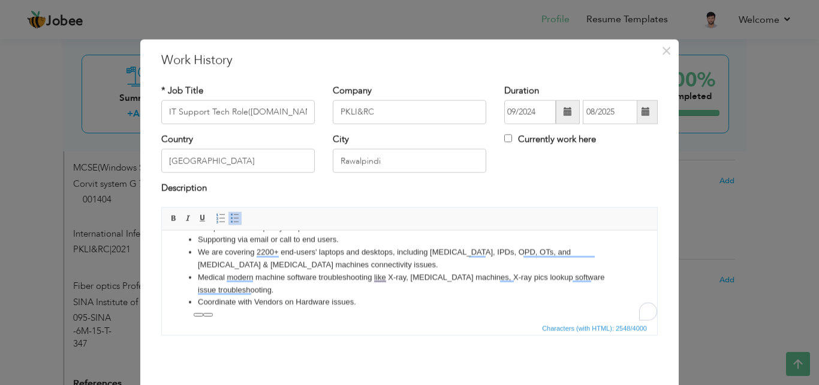
click at [374, 302] on li "Coordinate with Vendors on Hardware issues." at bounding box center [410, 301] width 424 height 13
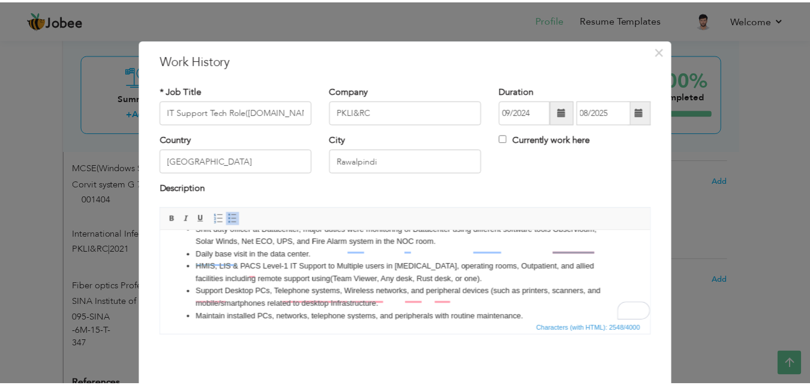
scroll to position [0, 0]
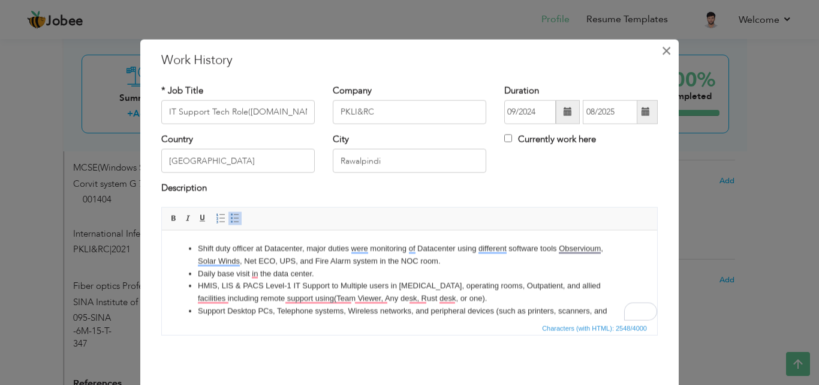
click at [664, 55] on span "×" at bounding box center [667, 51] width 10 height 22
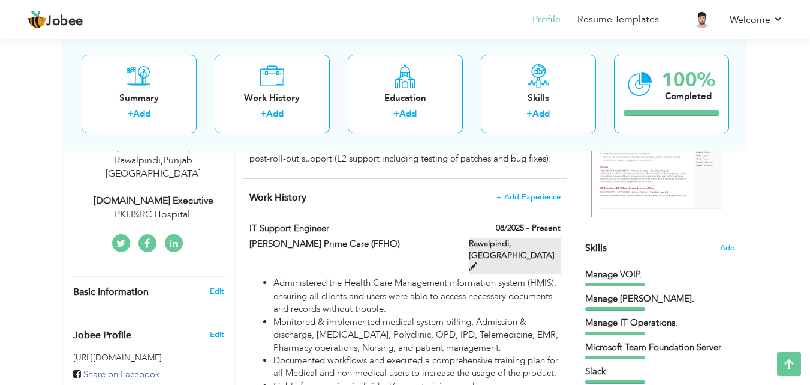
click at [478, 262] on span at bounding box center [473, 266] width 8 height 8
type input "IT Support Engineer"
type input "[PERSON_NAME] Prime Care (FFHO)"
type input "08/2025"
checkbox input "true"
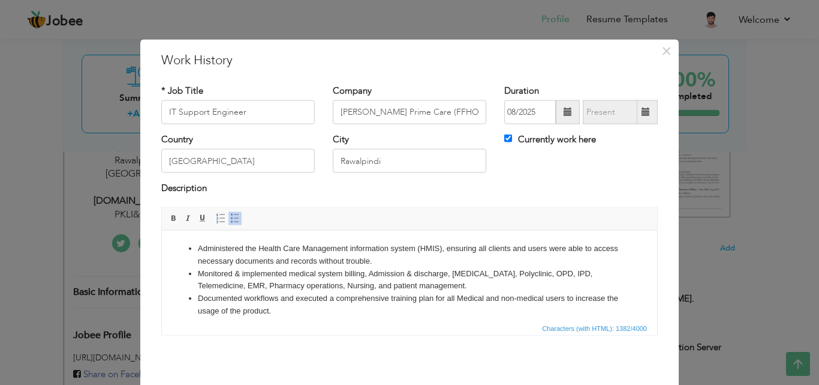
click at [196, 247] on ul "Administered the Health Care Management information system (HMIS), ensuring all…" at bounding box center [410, 342] width 472 height 200
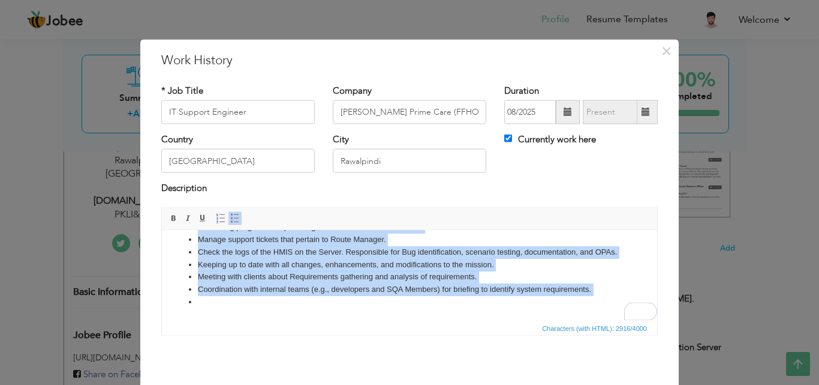
drag, startPoint x: 190, startPoint y: 249, endPoint x: 304, endPoint y: 350, distance: 152.6
click at [304, 320] on html "Daily base visit in the data center. HMIS, LIS & PACS Level-1 IT Support to Mul…" at bounding box center [409, 82] width 495 height 473
click at [235, 218] on span at bounding box center [235, 218] width 10 height 10
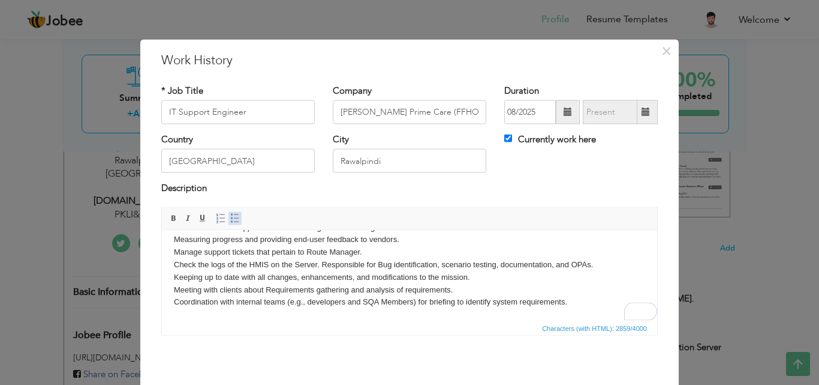
click at [230, 221] on span at bounding box center [235, 218] width 10 height 10
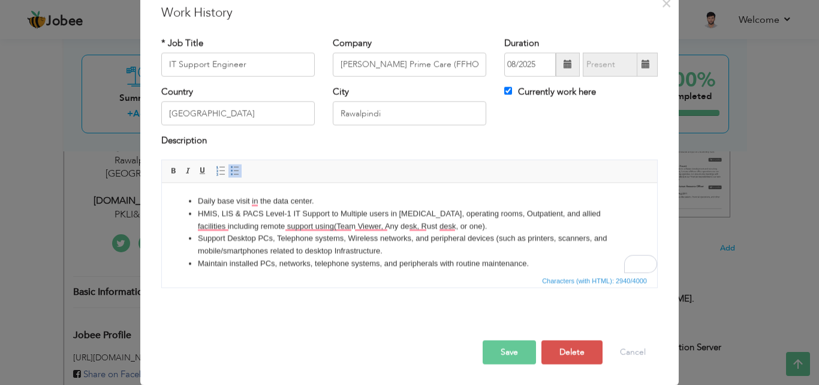
drag, startPoint x: 656, startPoint y: 248, endPoint x: 800, endPoint y: 361, distance: 182.4
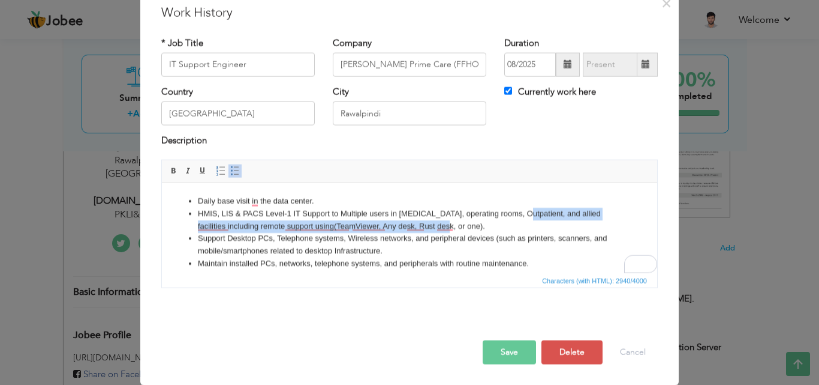
drag, startPoint x: 461, startPoint y: 228, endPoint x: 518, endPoint y: 212, distance: 58.5
click at [518, 212] on li "HMIS, LIS & PACS Level-1 IT Support to Multiple users in ICU, operating rooms, …" at bounding box center [410, 219] width 424 height 25
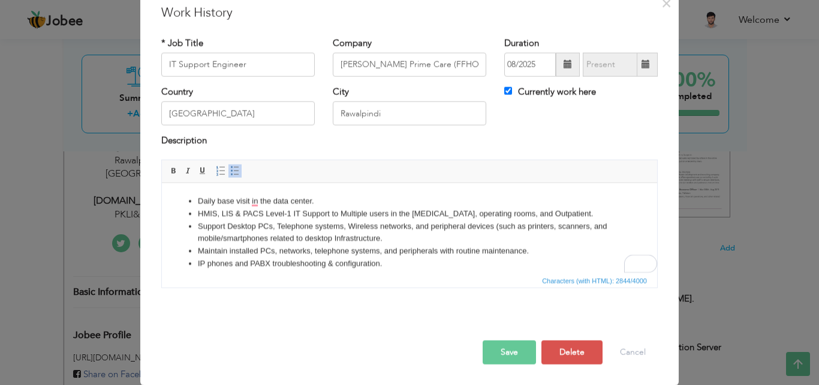
click at [526, 211] on li "HMIS, LIS & PACS Level-1 IT Support to Multiple users in the ICU, operating roo…" at bounding box center [410, 213] width 424 height 13
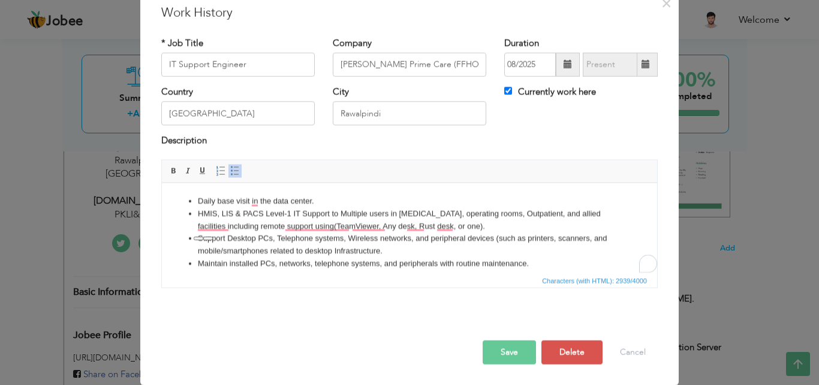
click at [467, 221] on li "HMIS, LIS & PACS Level-1 IT Support to Multiple users in ICU, operating rooms, …" at bounding box center [410, 219] width 424 height 25
click at [326, 260] on li "Maintain installed PCs, networks, telephone systems, and peripherals with routi…" at bounding box center [410, 263] width 424 height 13
click at [253, 200] on li "Daily base visit in the data center." at bounding box center [410, 200] width 424 height 13
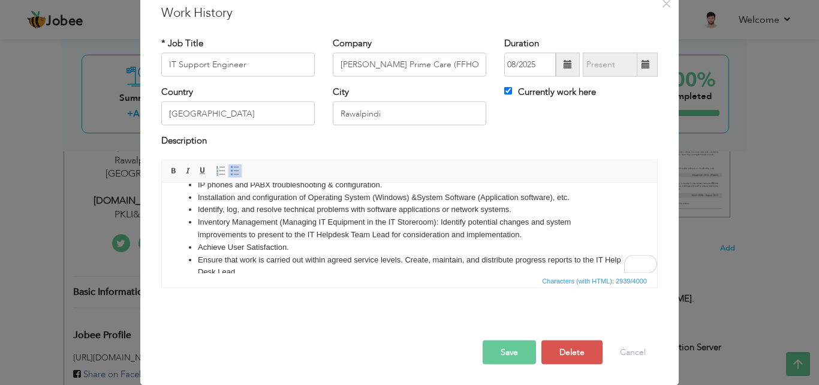
scroll to position [91, 0]
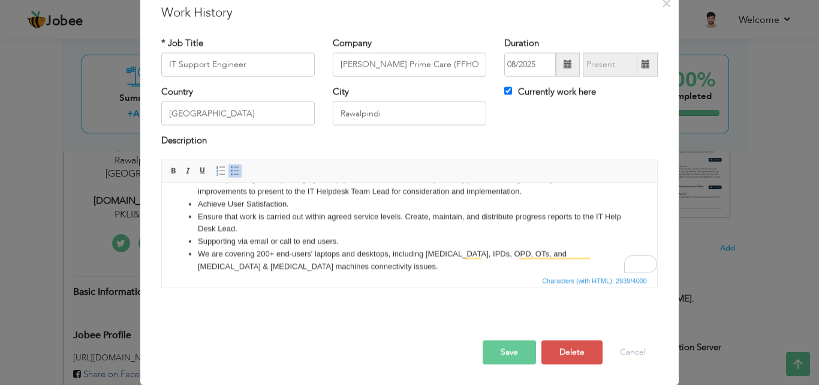
click at [199, 239] on li "Supporting via email or call to end users." at bounding box center [410, 241] width 424 height 13
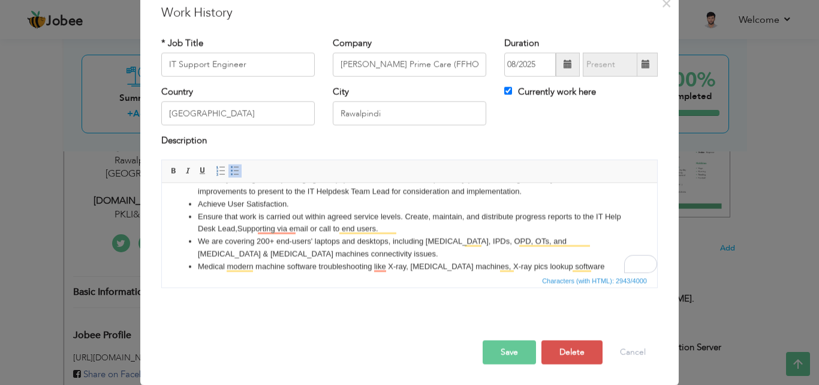
click at [199, 205] on li "Achieve User Satisfaction." at bounding box center [410, 203] width 424 height 13
drag, startPoint x: 295, startPoint y: 201, endPoint x: 199, endPoint y: 200, distance: 96.0
click at [199, 200] on li "Achieve User Satisfaction." at bounding box center [410, 203] width 424 height 13
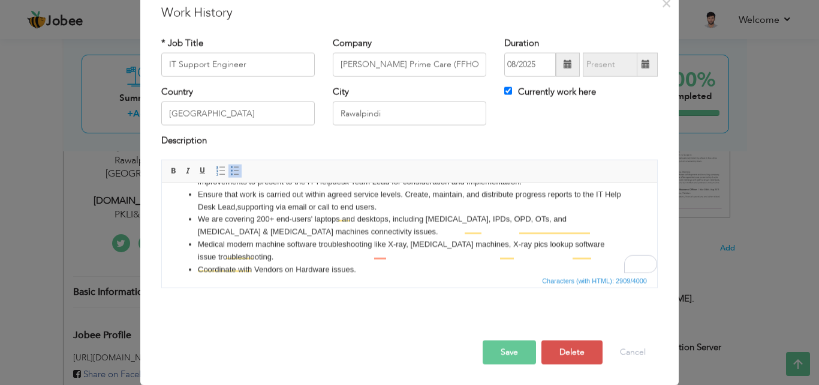
scroll to position [144, 0]
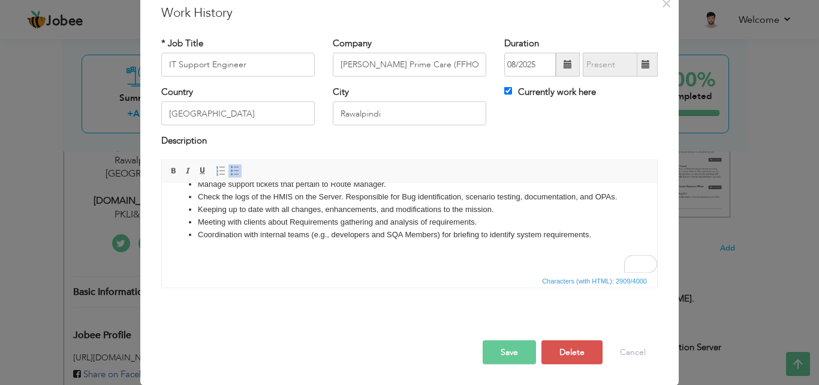
click at [506, 348] on button "Save" at bounding box center [509, 352] width 53 height 24
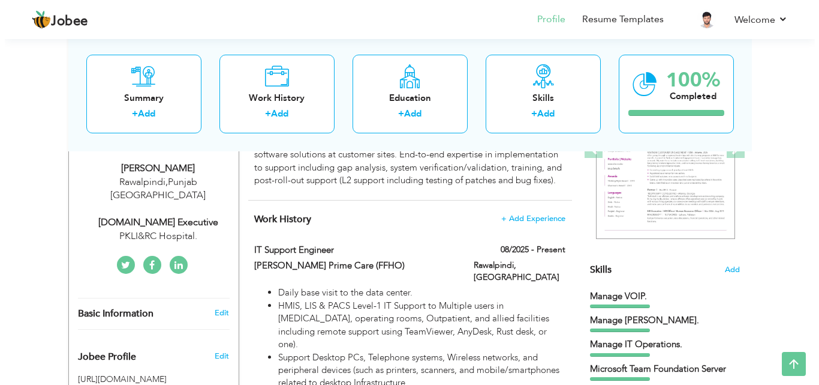
scroll to position [208, 0]
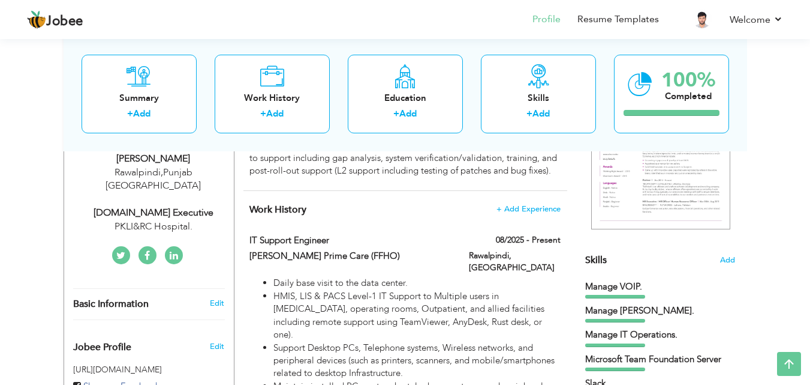
click at [132, 206] on div "[DOMAIN_NAME] Executive" at bounding box center [153, 213] width 161 height 14
type input "Mehtab"
type input "[PERSON_NAME]"
type input "923115232793"
select select "number:166"
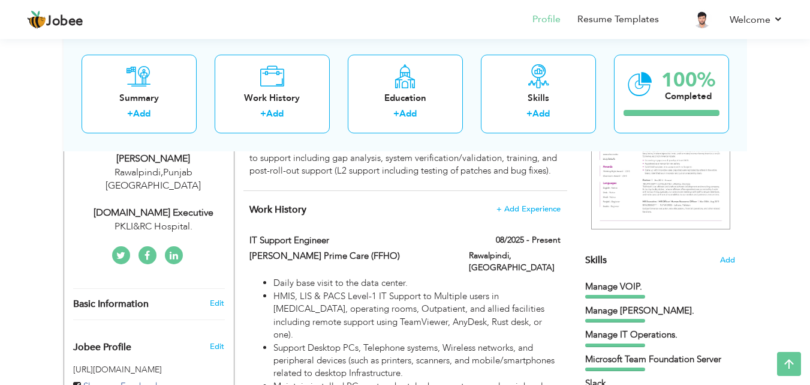
type input "[GEOGRAPHIC_DATA]"
type input "Rawalpindi"
select select "number:8"
type input "PKLI&RC Hospital."
type input "[DOMAIN_NAME] Executive"
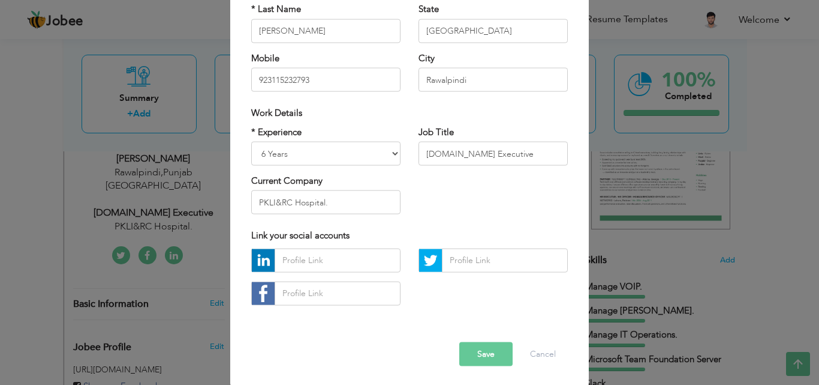
scroll to position [157, 0]
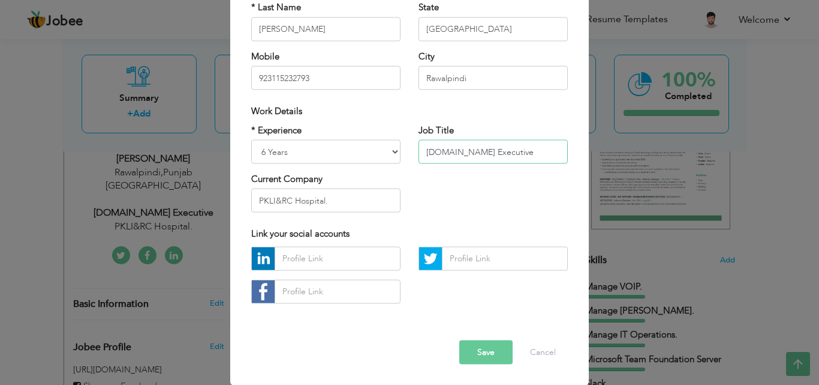
drag, startPoint x: 494, startPoint y: 151, endPoint x: 470, endPoint y: 147, distance: 24.4
click at [479, 147] on input "[DOMAIN_NAME] Executive" at bounding box center [493, 152] width 149 height 24
click at [451, 148] on input "[DOMAIN_NAME] Executive" at bounding box center [493, 152] width 149 height 24
drag, startPoint x: 496, startPoint y: 151, endPoint x: 395, endPoint y: 153, distance: 101.4
click at [395, 153] on div "* Experience Entry Level Less than 1 Year 1 Year 2 Years 3 Years 4 Years 5 Year…" at bounding box center [409, 173] width 335 height 98
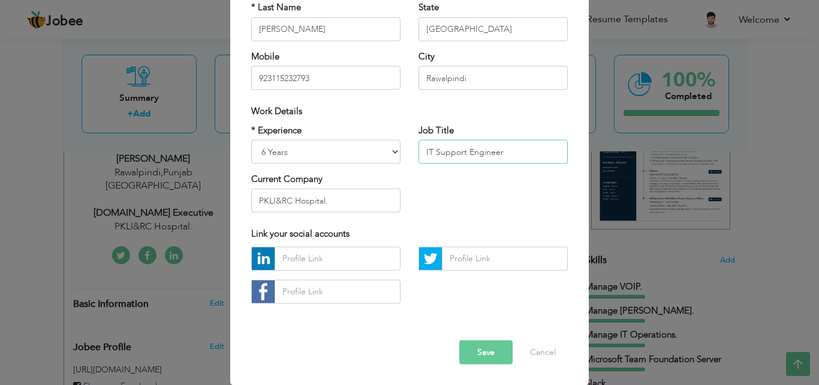
type input "IT Support Engineer"
drag, startPoint x: 337, startPoint y: 196, endPoint x: 222, endPoint y: 187, distance: 114.9
click at [222, 187] on div "× Profile Contact Information * First Name Mehtab * Last Name Ahmad" at bounding box center [409, 192] width 819 height 385
click at [337, 202] on input "Eastridge Prime Care(FFHO)" at bounding box center [325, 200] width 149 height 24
click at [333, 200] on input "Eastridge Prime Care(FFHO)" at bounding box center [325, 200] width 149 height 24
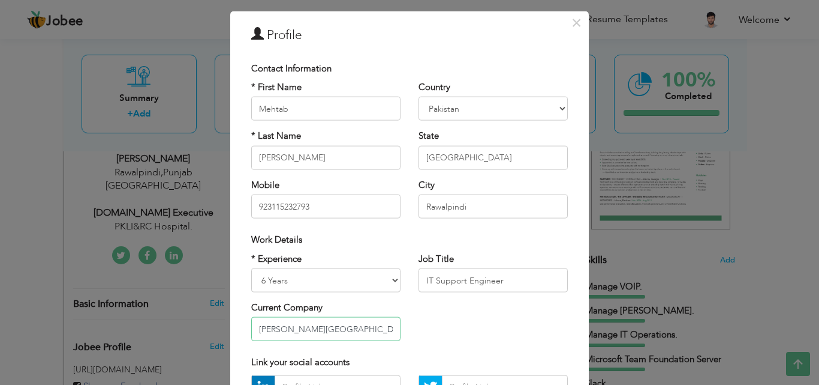
scroll to position [26, 0]
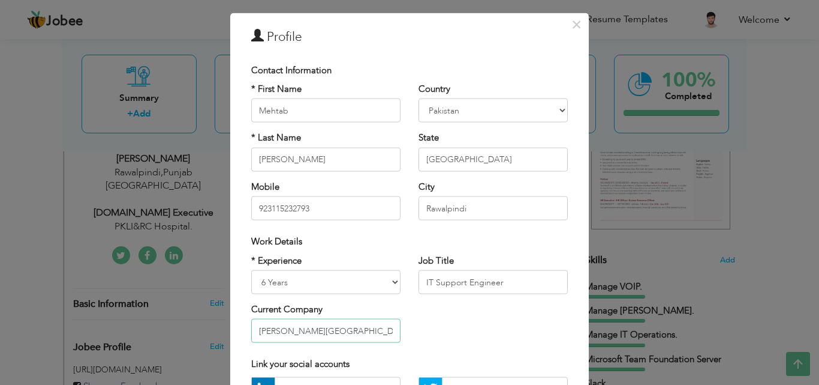
type input "Eastridge Prime Care Hospital(FFHO)"
click at [393, 281] on select "Entry Level Less than 1 Year 1 Year 2 Years 3 Years 4 Years 5 Years 6 Years 7 Y…" at bounding box center [325, 282] width 149 height 24
select select "number:9"
click at [251, 270] on select "Entry Level Less than 1 Year 1 Year 2 Years 3 Years 4 Years 5 Years 6 Years 7 Y…" at bounding box center [325, 282] width 149 height 24
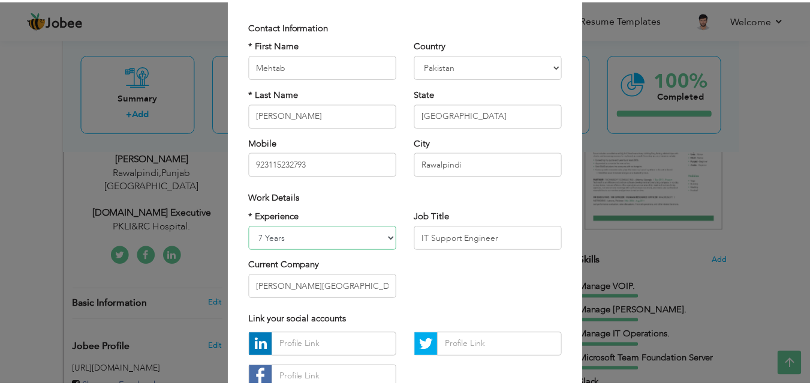
scroll to position [157, 0]
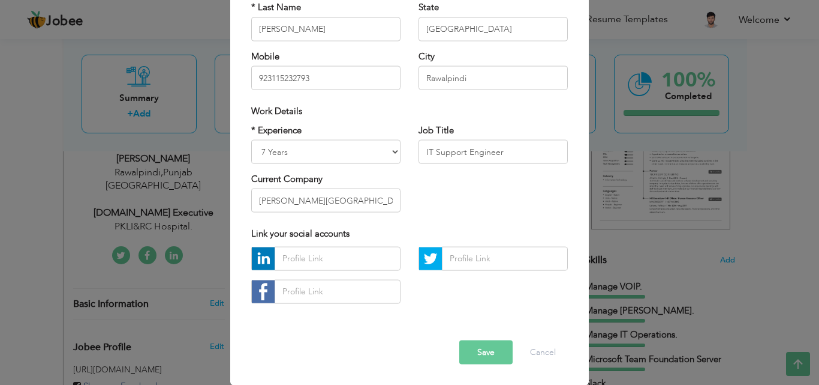
click at [475, 356] on button "Save" at bounding box center [486, 352] width 53 height 24
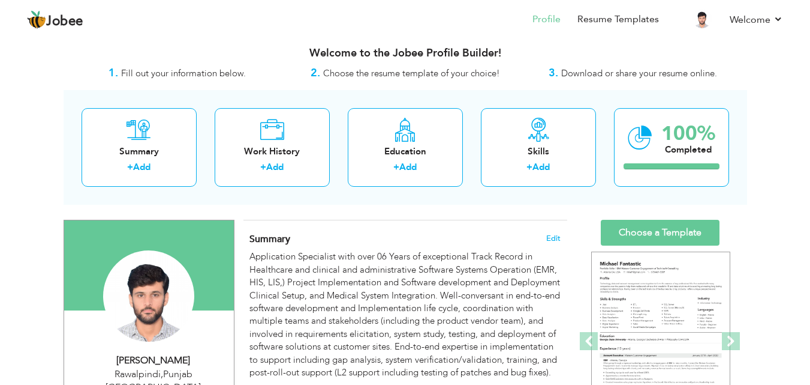
scroll to position [10, 0]
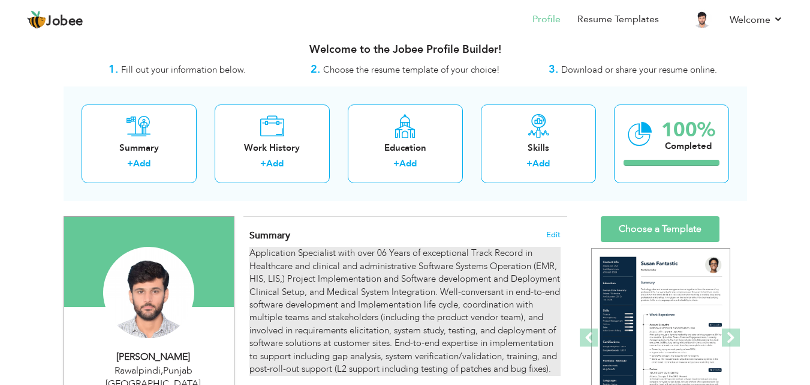
click at [384, 251] on div "Application Specialist with over 06 Years of exceptional Track Record in Health…" at bounding box center [405, 311] width 311 height 128
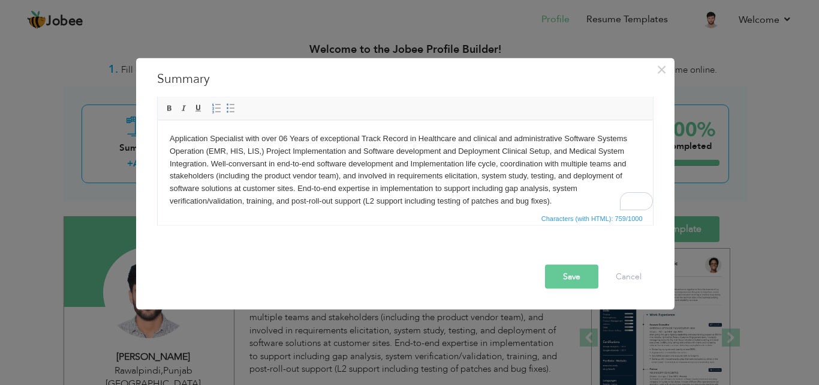
click at [286, 136] on body "Application Specialist with over 06 Years of exceptional Track Record in Health…" at bounding box center [405, 169] width 472 height 75
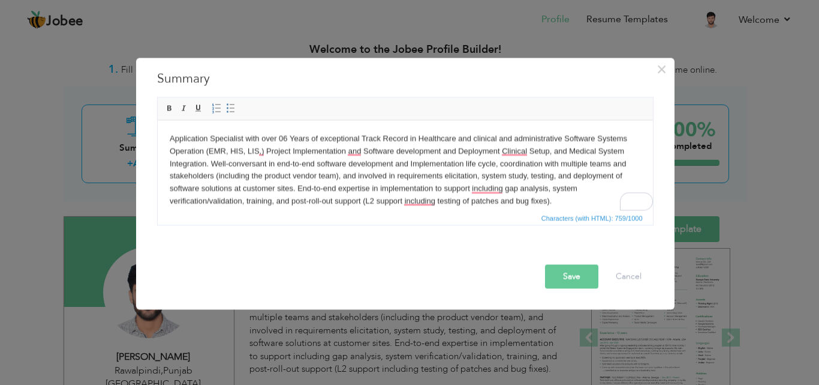
click at [558, 267] on button "Save" at bounding box center [571, 276] width 53 height 24
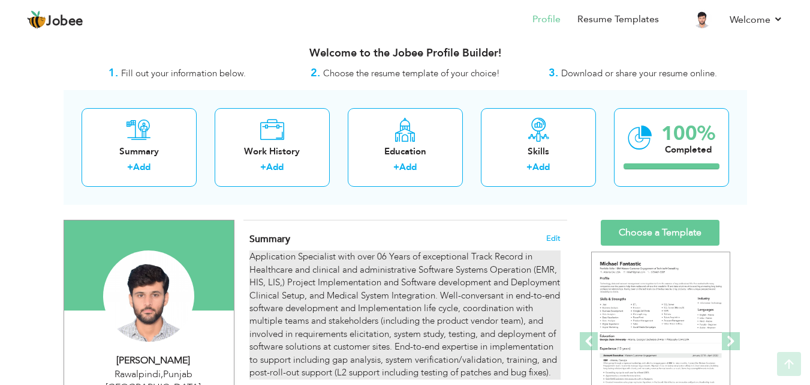
scroll to position [0, 0]
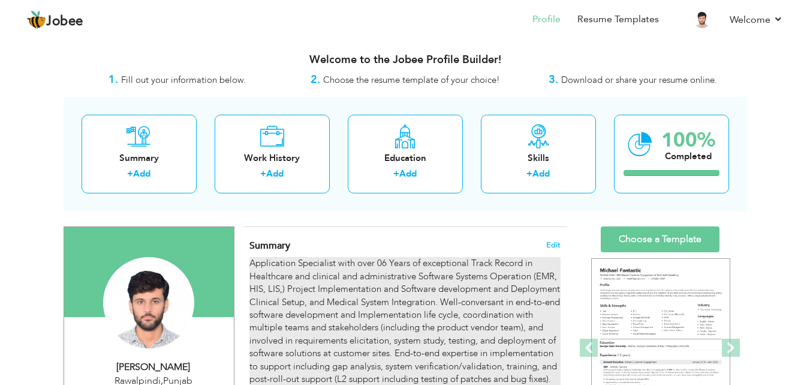
click at [384, 265] on div "Application Specialist with over 06 Years of exceptional Track Record in Health…" at bounding box center [405, 321] width 311 height 128
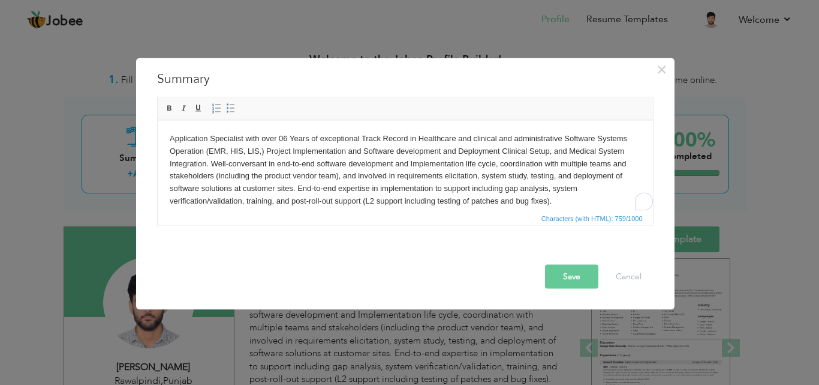
click at [286, 142] on body "Application Specialist with over 06 Years of exceptional Track Record in Health…" at bounding box center [405, 169] width 472 height 75
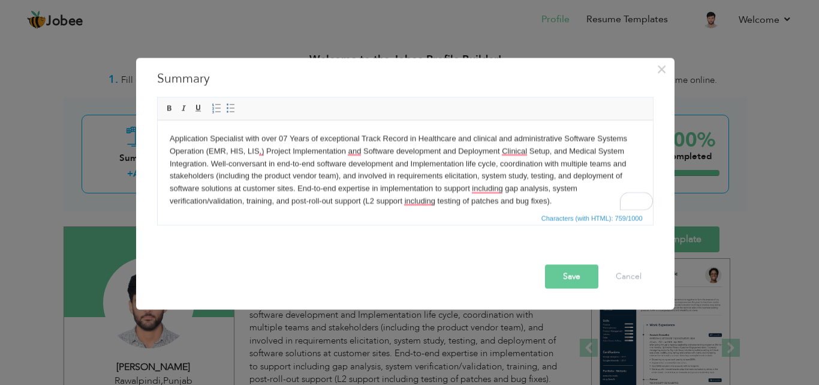
click at [570, 277] on button "Save" at bounding box center [571, 276] width 53 height 24
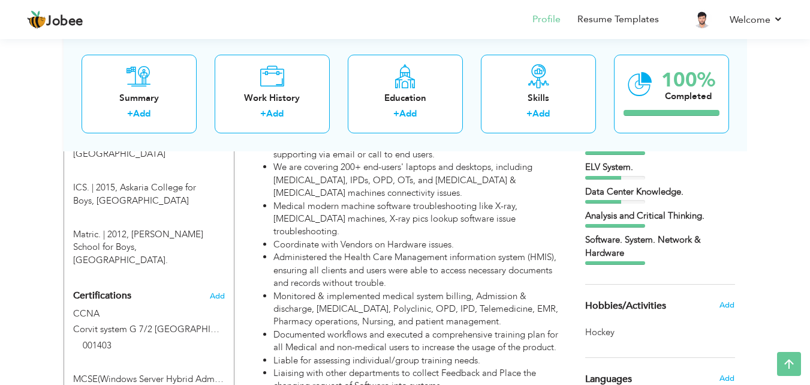
scroll to position [600, 0]
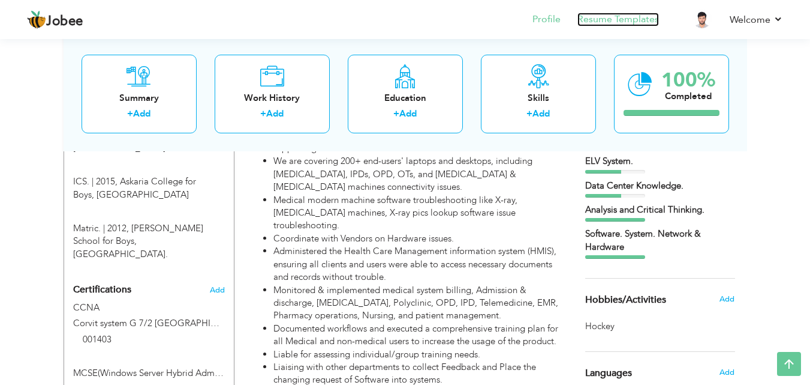
click at [602, 22] on link "Resume Templates" at bounding box center [619, 20] width 82 height 14
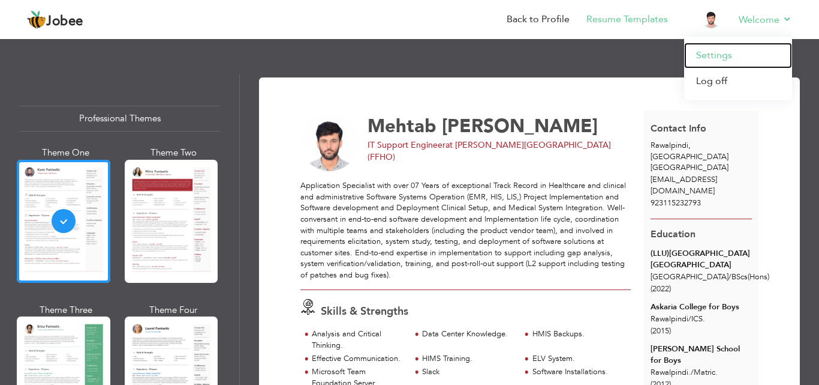
click at [726, 67] on link "Settings" at bounding box center [738, 56] width 108 height 26
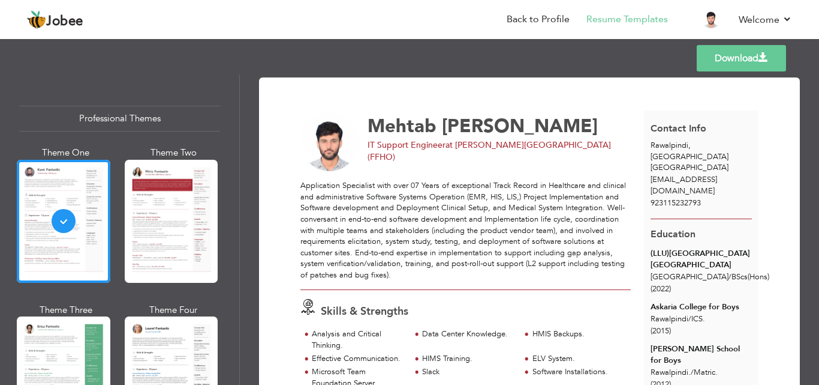
click at [711, 59] on link "Download" at bounding box center [741, 58] width 89 height 26
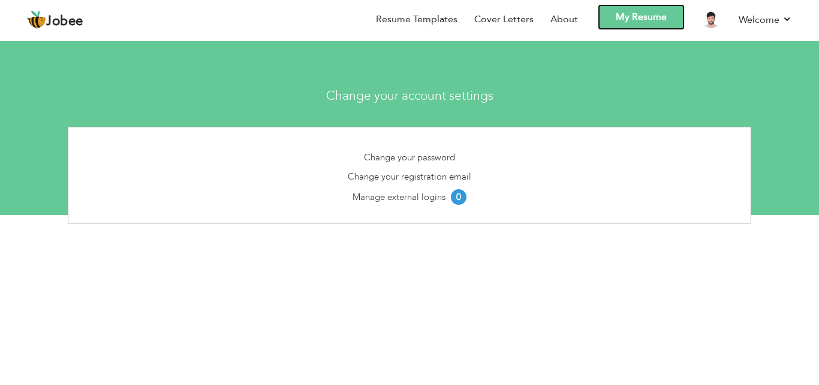
click at [641, 19] on link "My Resume" at bounding box center [641, 17] width 87 height 26
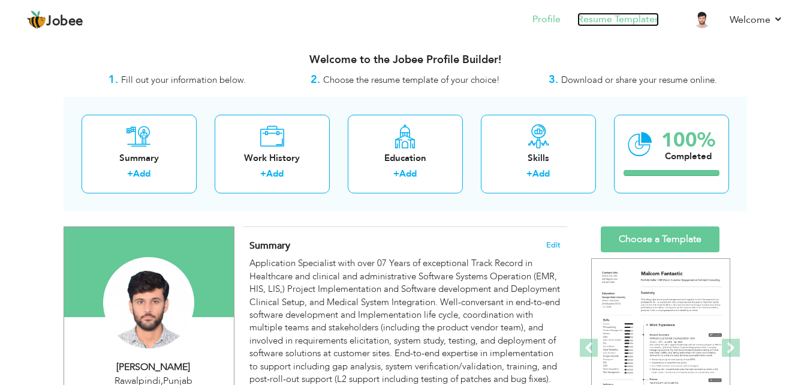
click at [636, 20] on link "Resume Templates" at bounding box center [619, 20] width 82 height 14
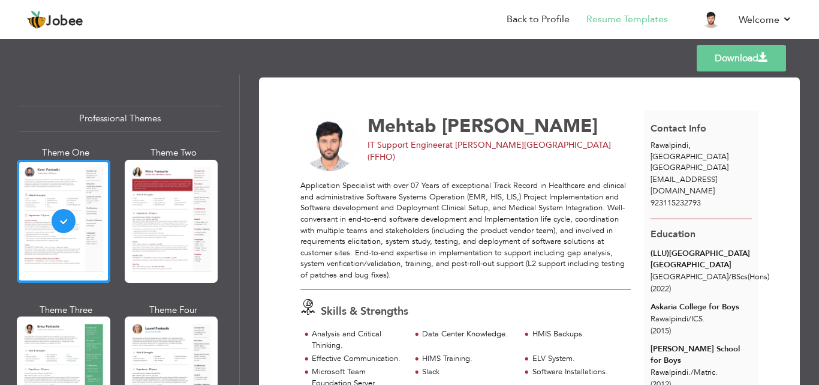
click at [724, 62] on link "Download" at bounding box center [741, 58] width 89 height 26
